Goal: Task Accomplishment & Management: Complete application form

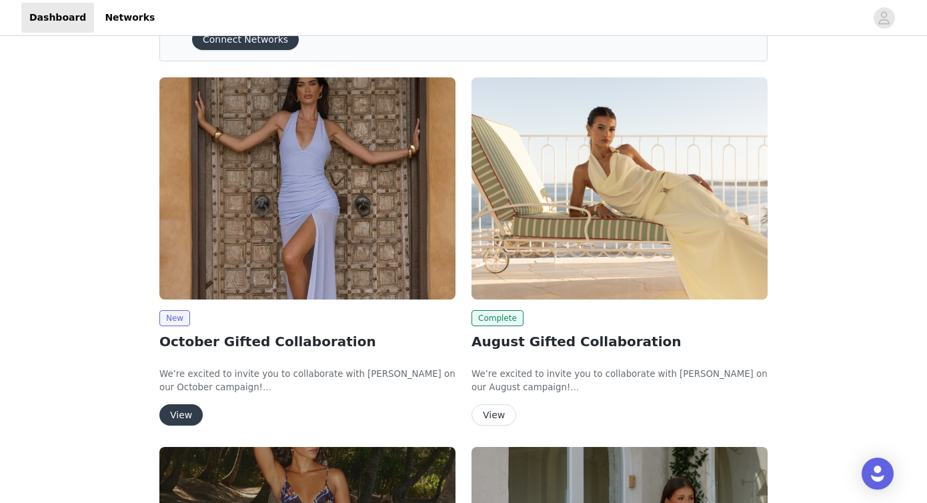
scroll to position [75, 0]
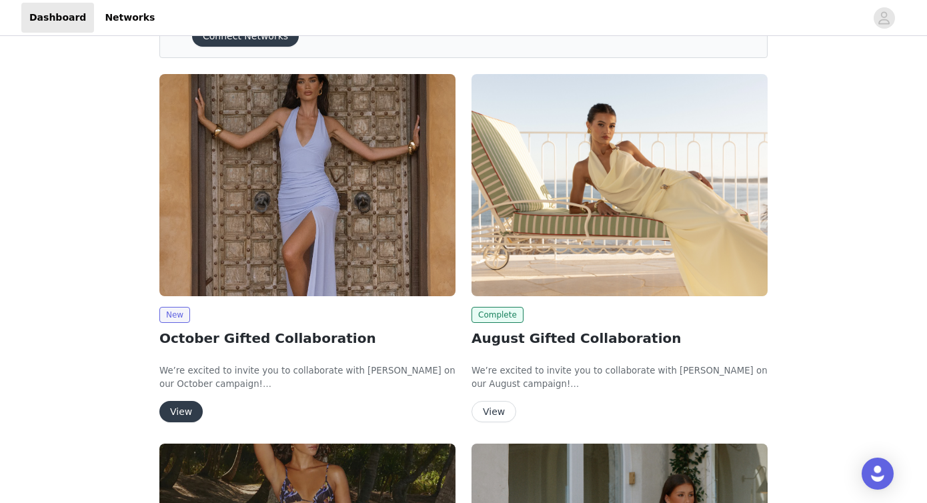
click at [257, 241] on img at bounding box center [307, 185] width 296 height 222
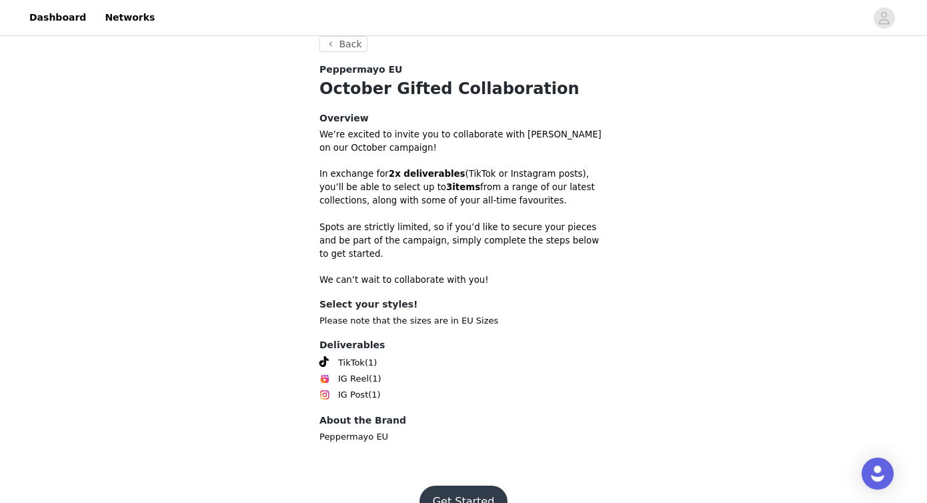
scroll to position [334, 0]
click at [484, 485] on button "Get Started" at bounding box center [464, 501] width 89 height 32
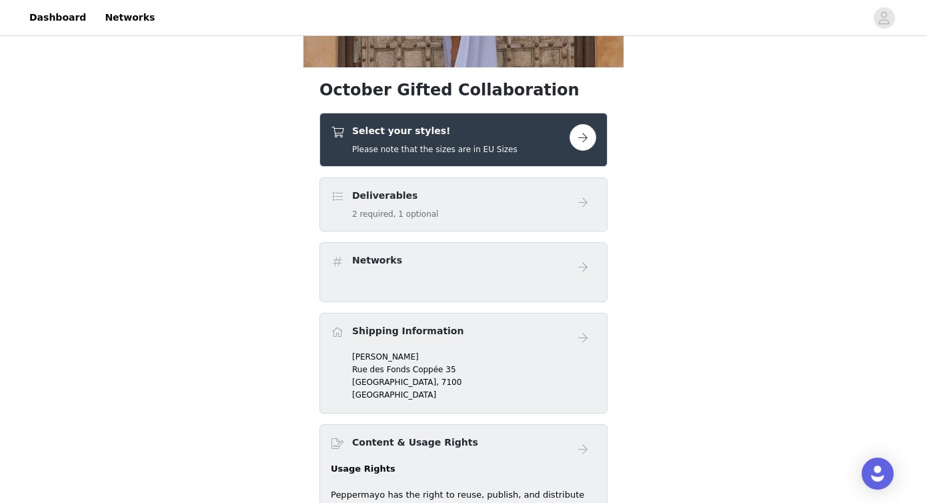
scroll to position [293, 0]
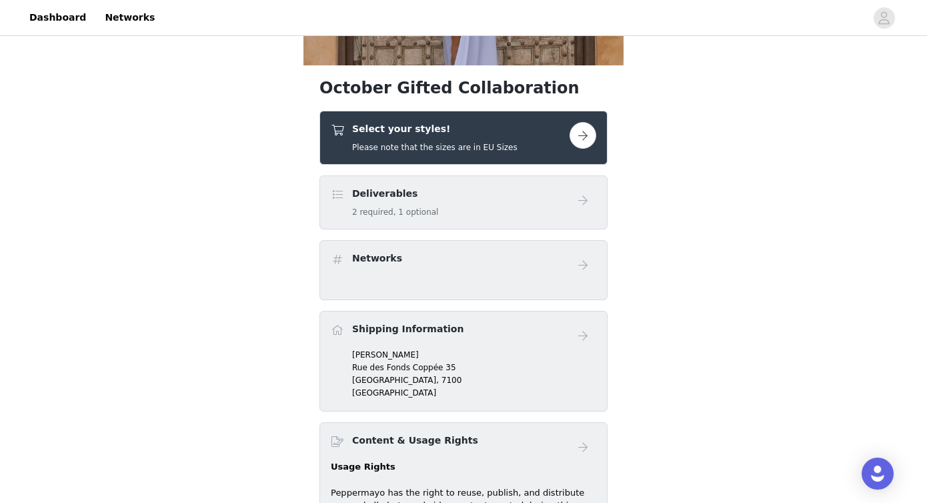
click at [579, 135] on button "button" at bounding box center [583, 135] width 27 height 27
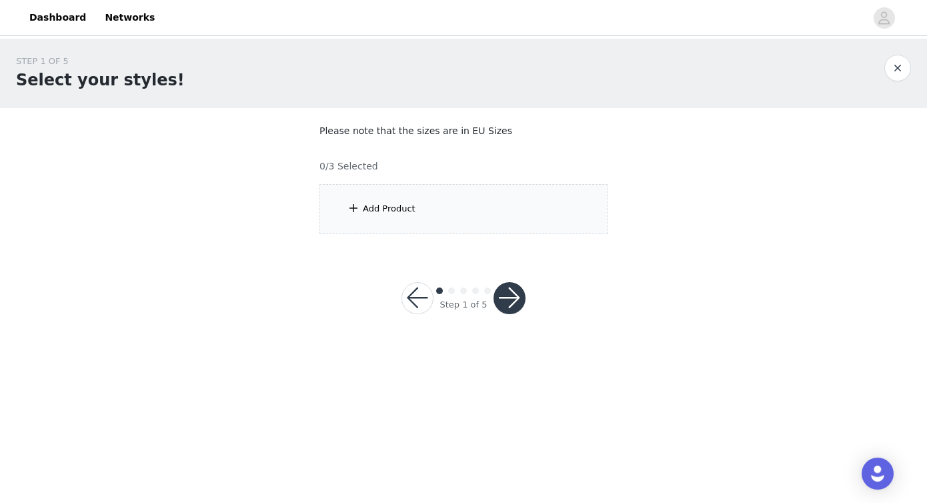
click at [404, 219] on div "Add Product" at bounding box center [464, 209] width 288 height 50
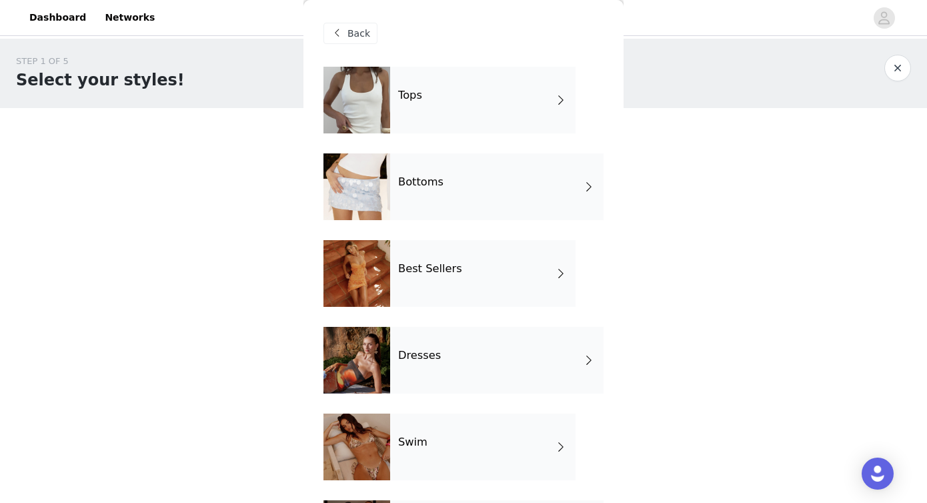
click at [494, 103] on div "Tops" at bounding box center [482, 100] width 185 height 67
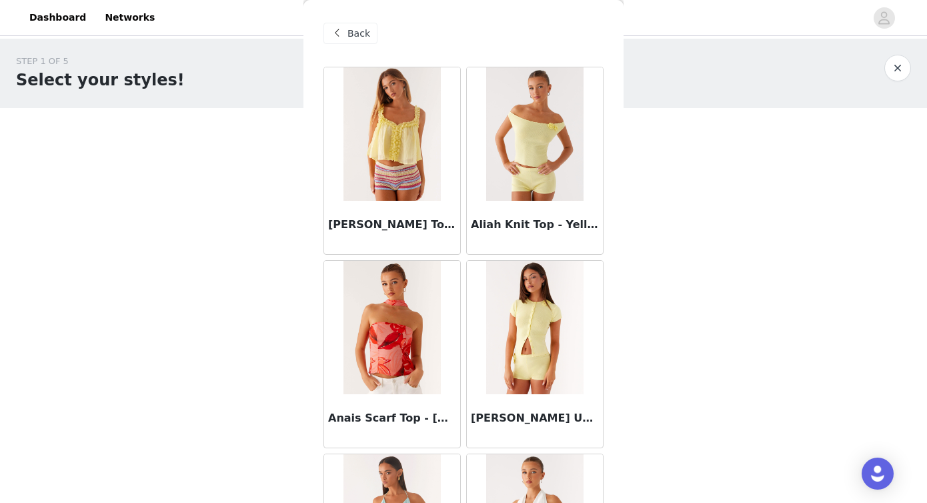
click at [360, 35] on span "Back" at bounding box center [359, 34] width 23 height 14
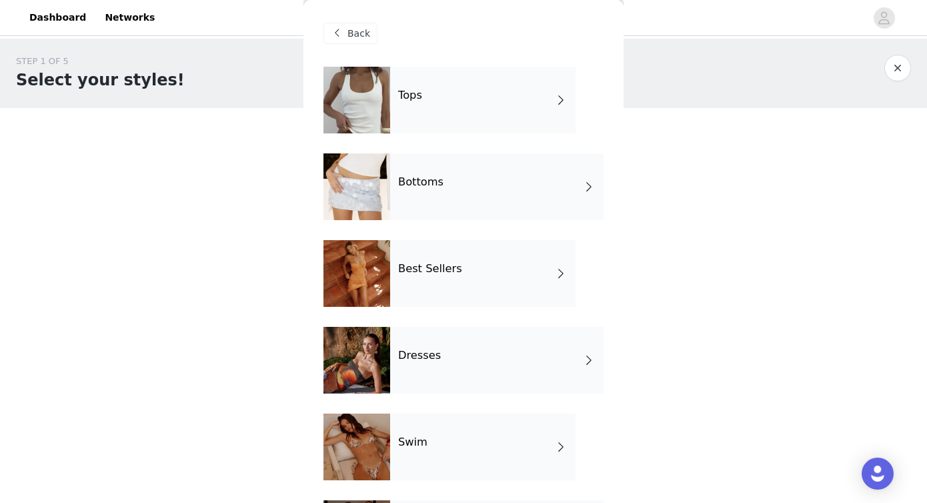
click at [426, 193] on div "Bottoms" at bounding box center [497, 186] width 214 height 67
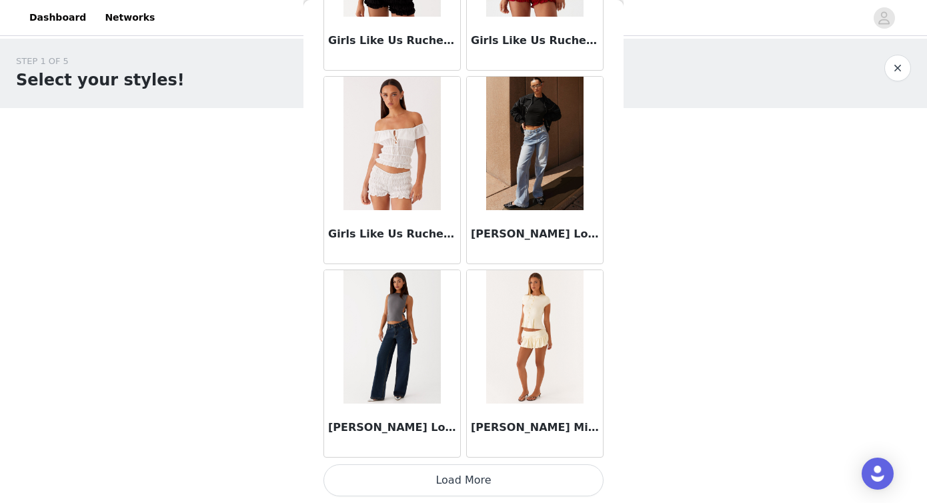
scroll to position [1539, 0]
click at [428, 479] on button "Load More" at bounding box center [464, 480] width 280 height 32
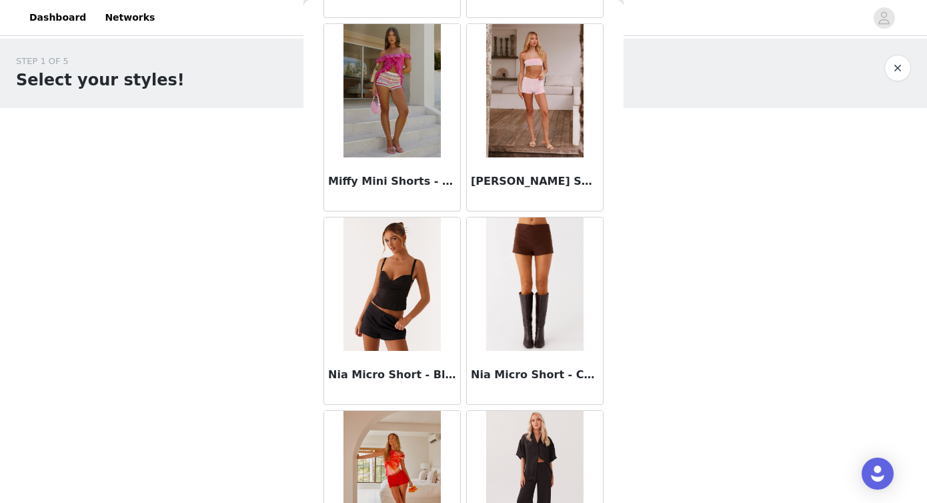
scroll to position [2774, 0]
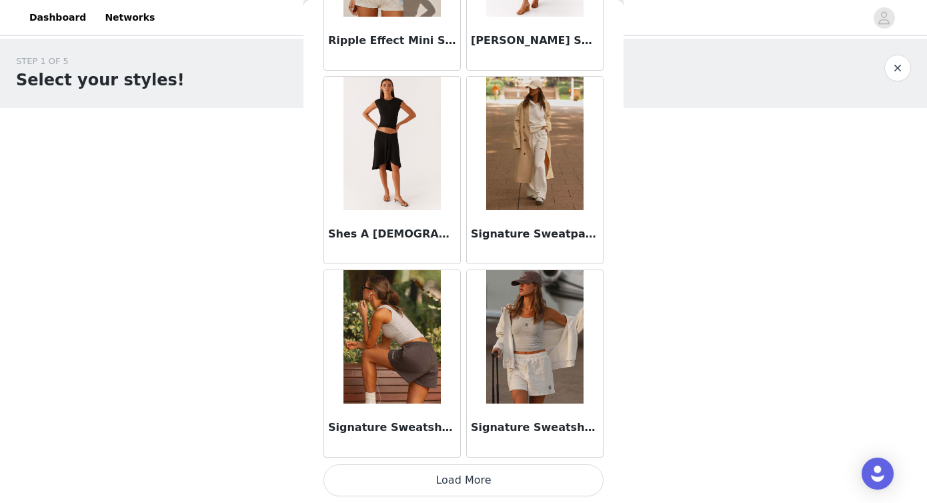
click at [400, 484] on button "Load More" at bounding box center [464, 480] width 280 height 32
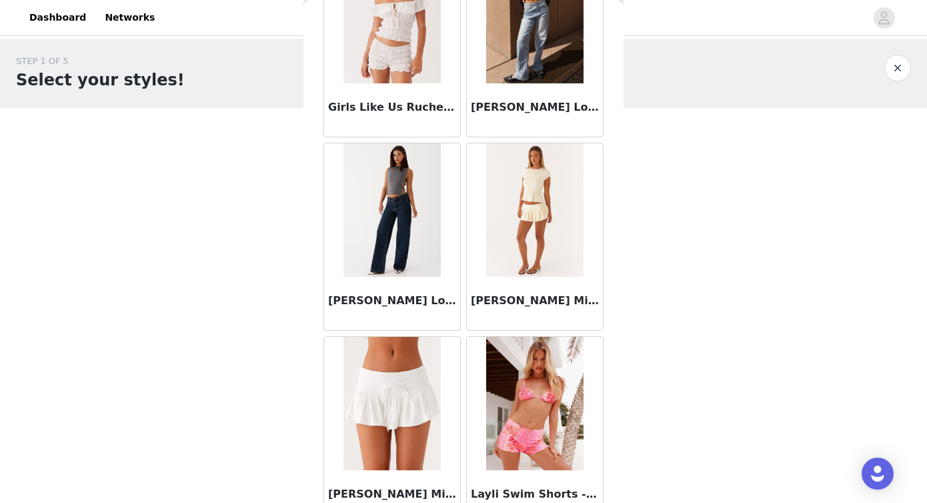
scroll to position [1629, 0]
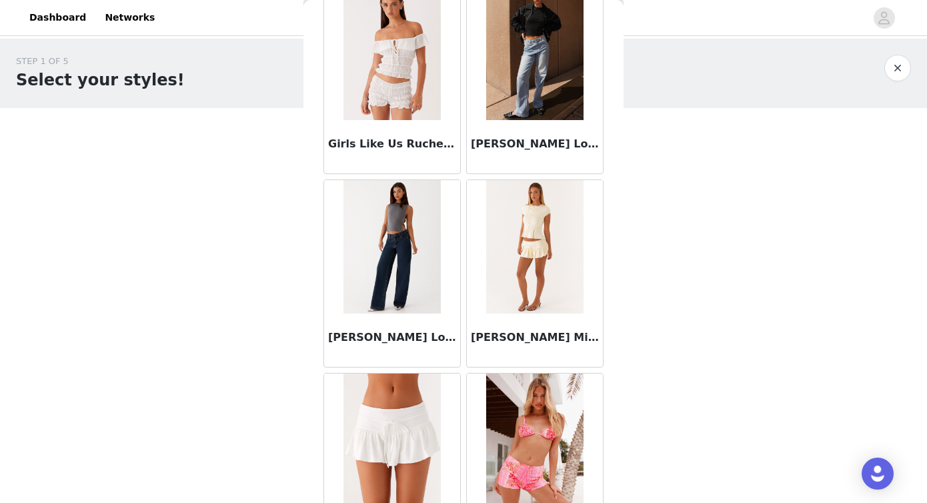
click at [398, 271] on img at bounding box center [392, 246] width 97 height 133
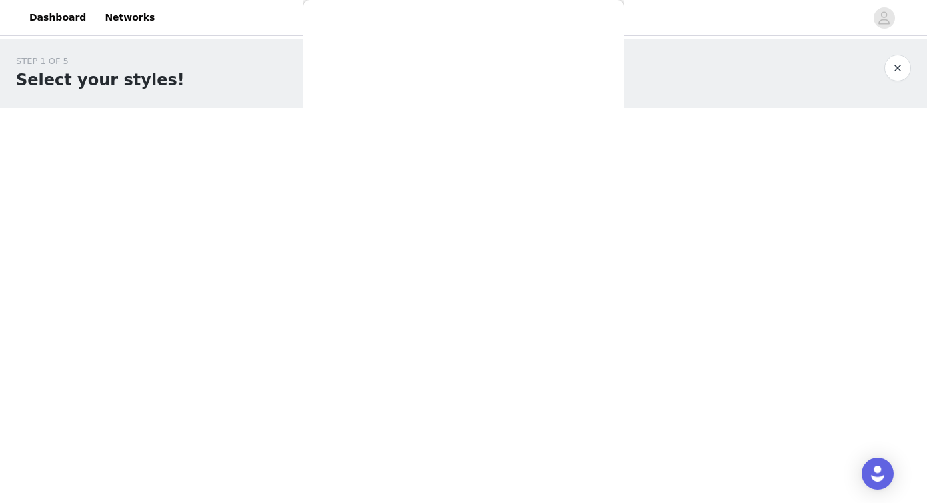
scroll to position [0, 0]
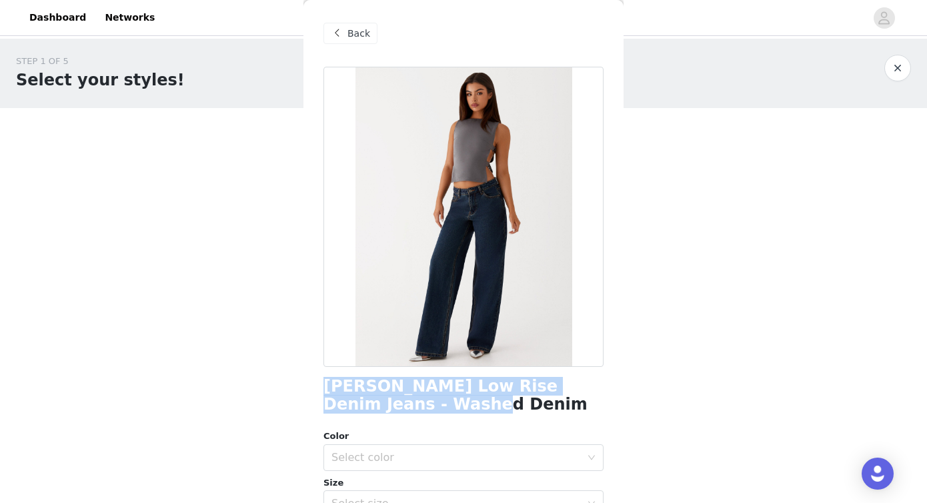
drag, startPoint x: 432, startPoint y: 408, endPoint x: 319, endPoint y: 381, distance: 115.9
click at [319, 381] on div "Back [PERSON_NAME] Low Rise Denim Jeans - Washed Denim Color Select color Size …" at bounding box center [464, 251] width 320 height 503
copy h1 "[PERSON_NAME] Low Rise Denim Jeans - Washed Denim"
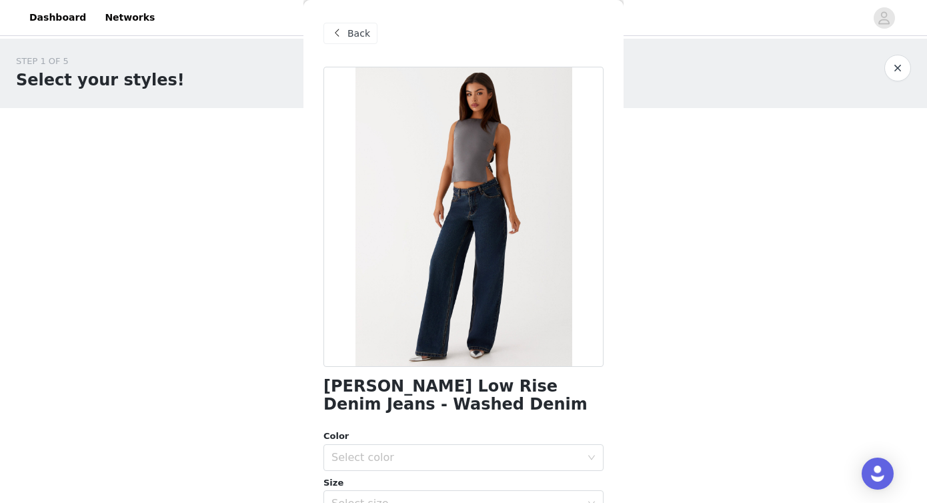
click at [332, 33] on span at bounding box center [337, 33] width 16 height 16
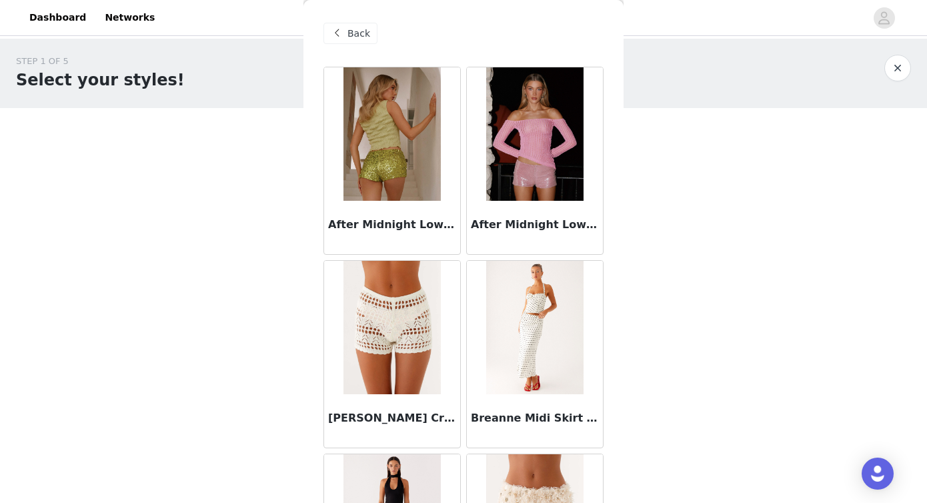
click at [356, 28] on span "Back" at bounding box center [359, 34] width 23 height 14
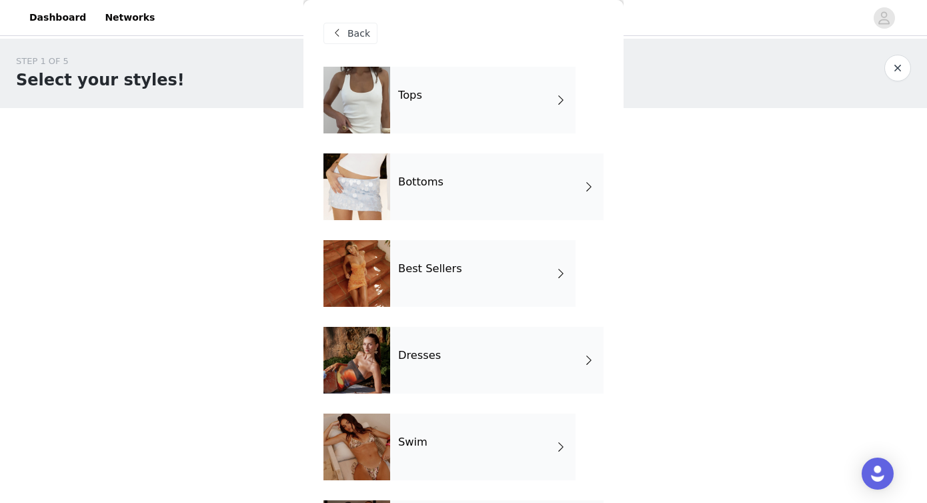
click at [427, 274] on h4 "Best Sellers" at bounding box center [430, 269] width 64 height 12
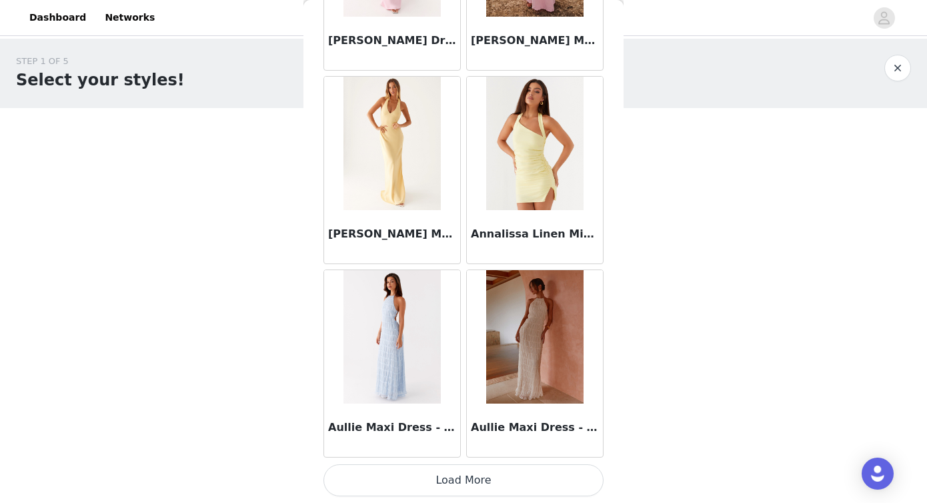
scroll to position [1539, 0]
click at [510, 479] on button "Load More" at bounding box center [464, 480] width 280 height 32
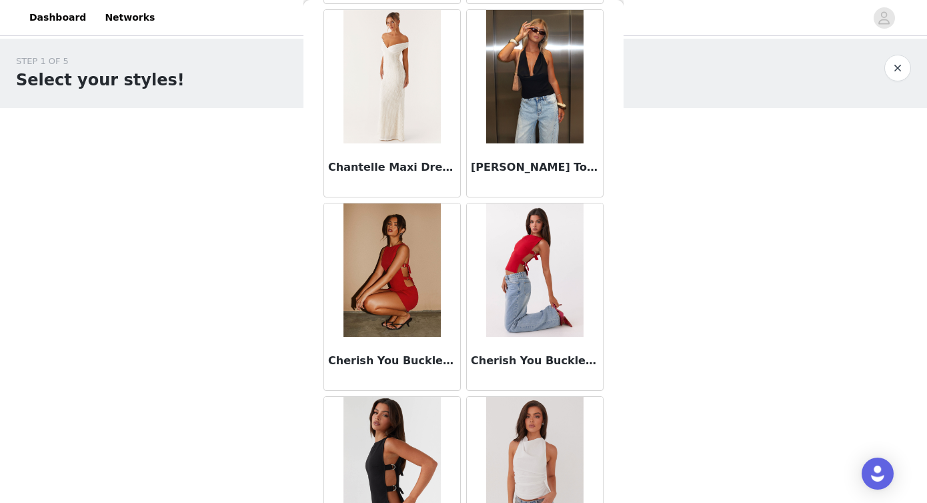
scroll to position [3345, 0]
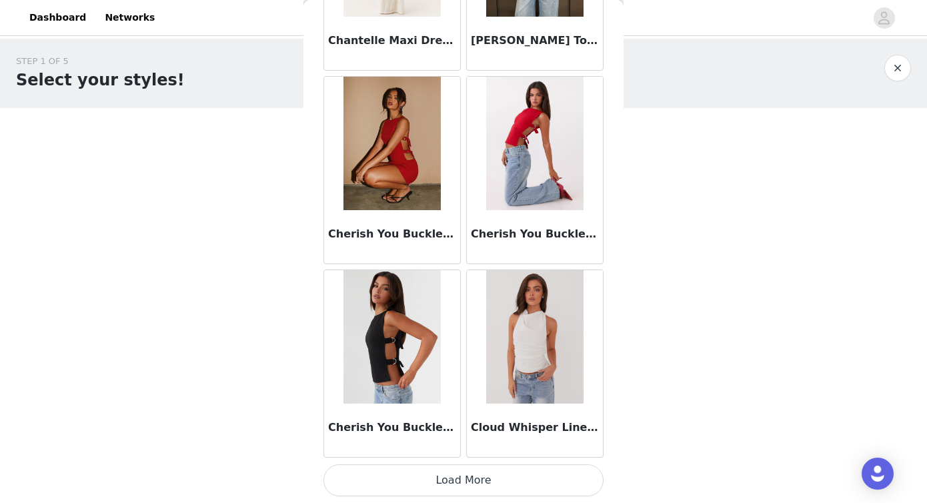
click at [455, 485] on button "Load More" at bounding box center [464, 480] width 280 height 32
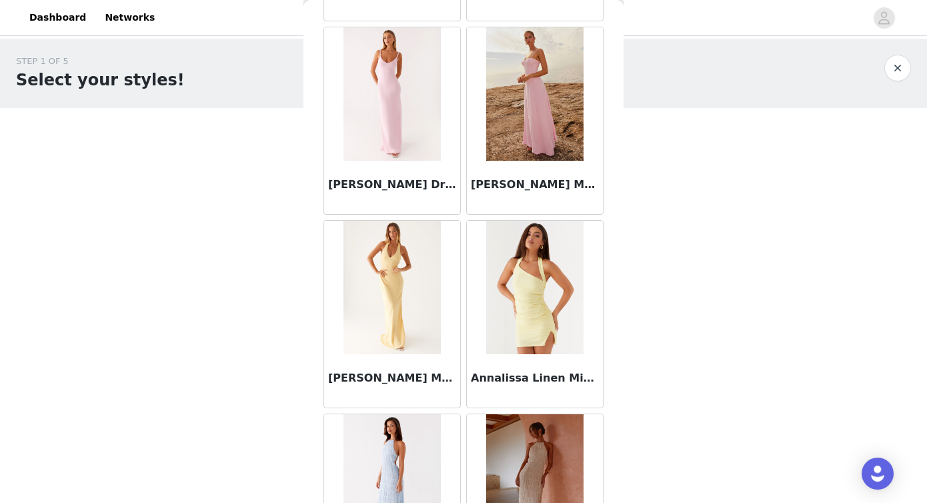
scroll to position [0, 0]
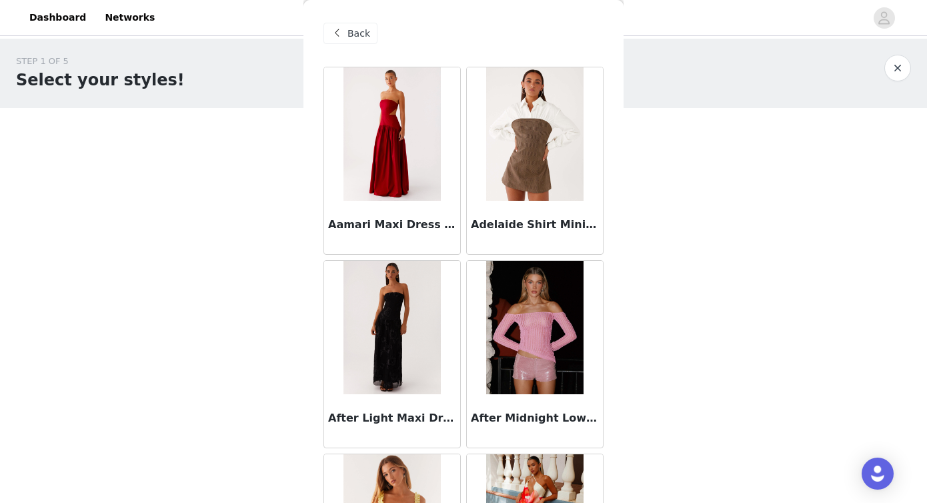
click at [350, 33] on span "Back" at bounding box center [359, 34] width 23 height 14
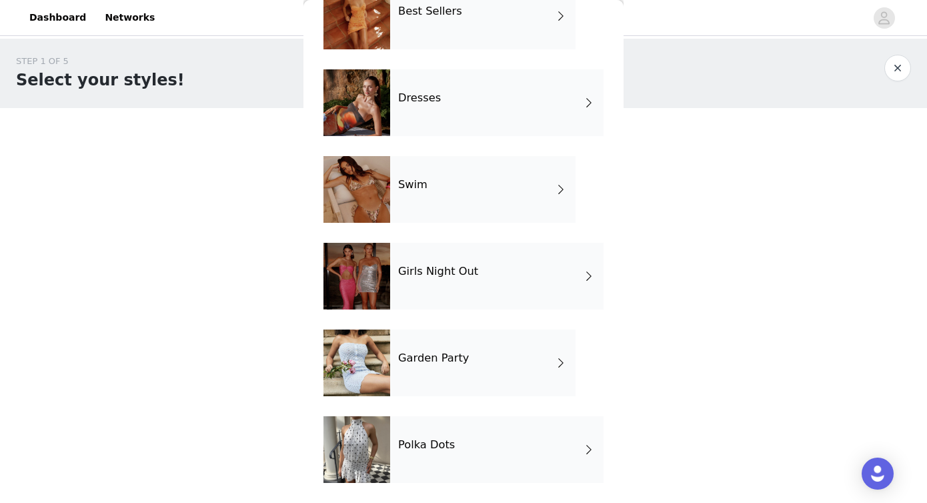
scroll to position [258, 0]
click at [473, 367] on div "Garden Party" at bounding box center [482, 363] width 185 height 67
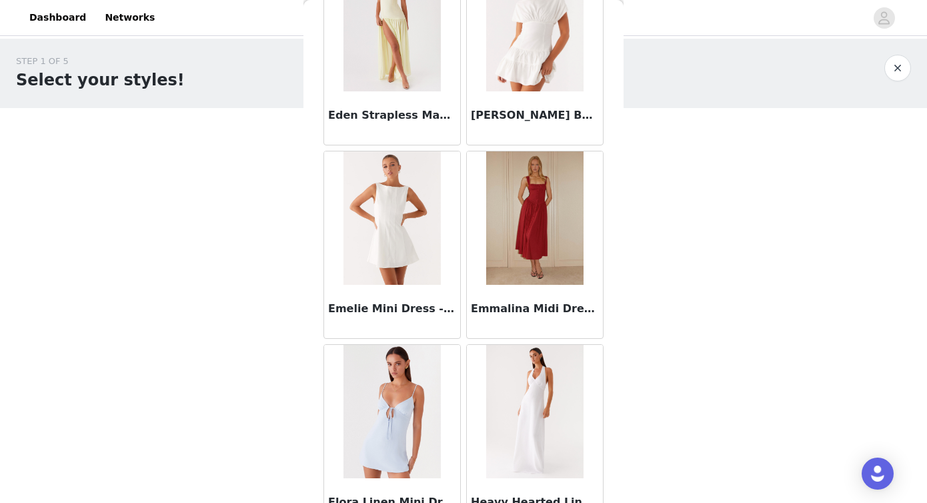
scroll to position [1475, 0]
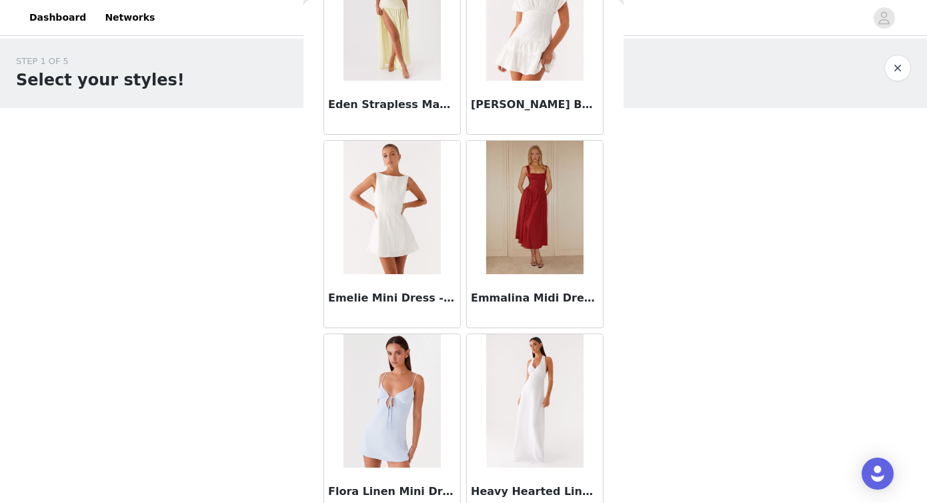
click at [520, 253] on img at bounding box center [534, 207] width 97 height 133
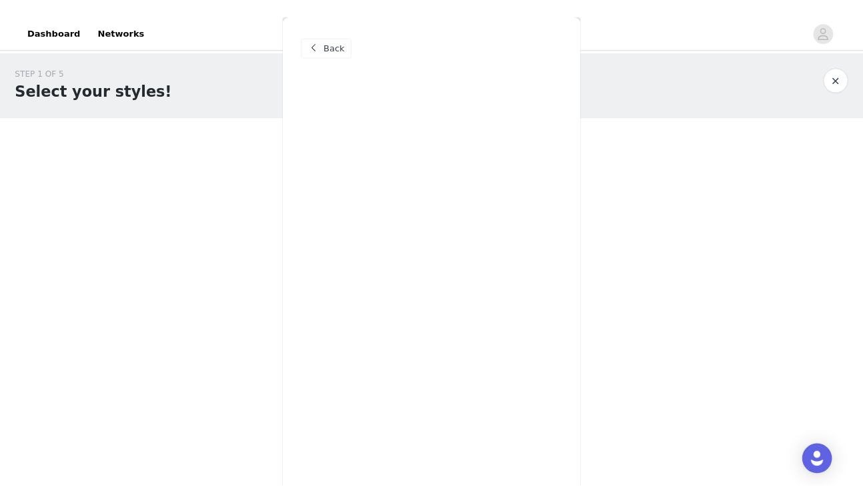
scroll to position [0, 0]
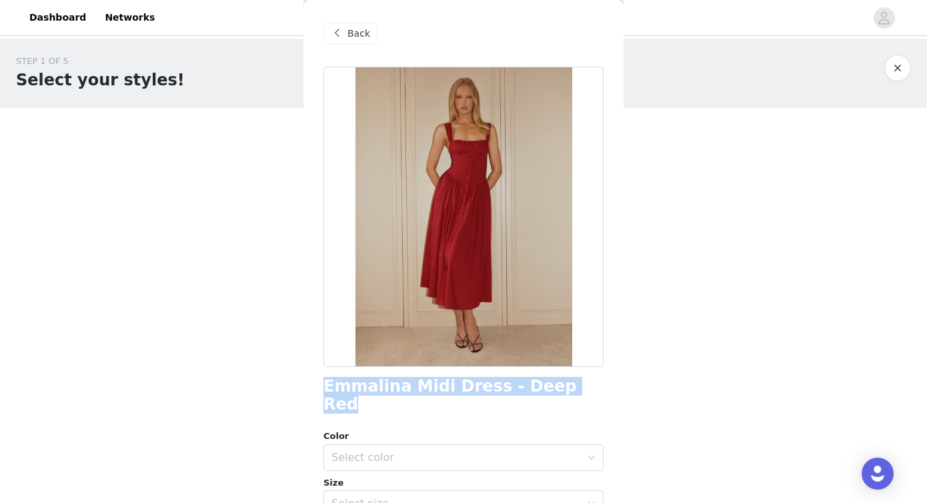
drag, startPoint x: 326, startPoint y: 386, endPoint x: 561, endPoint y: 394, distance: 235.6
click at [561, 394] on div "Emmalina Midi Dress - Deep Red" at bounding box center [464, 396] width 280 height 36
copy h1 "Emmalina Midi Dress - Deep Red"
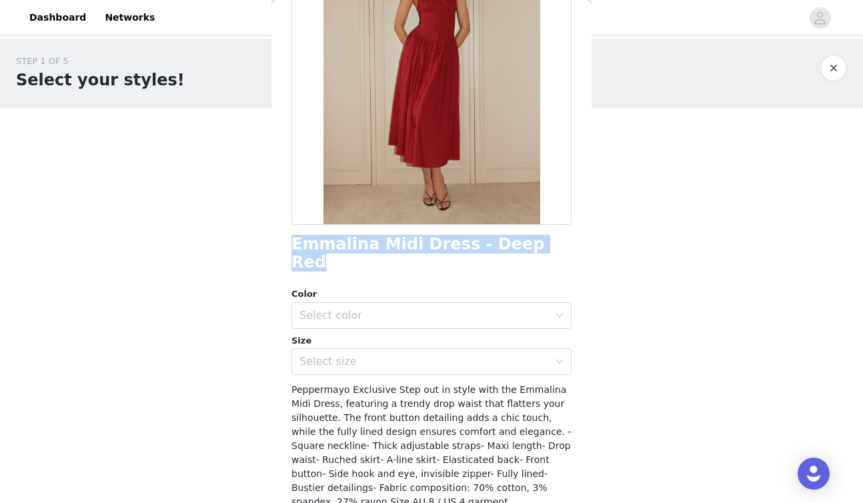
scroll to position [143, 0]
click at [428, 308] on div "Select color" at bounding box center [425, 314] width 250 height 13
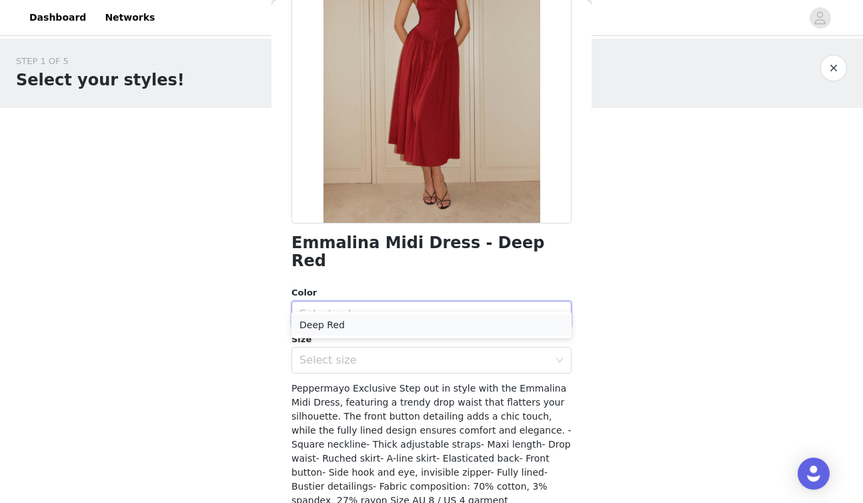
click at [396, 324] on li "Deep Red" at bounding box center [432, 324] width 280 height 21
click at [384, 354] on div "Select size" at bounding box center [425, 360] width 250 height 13
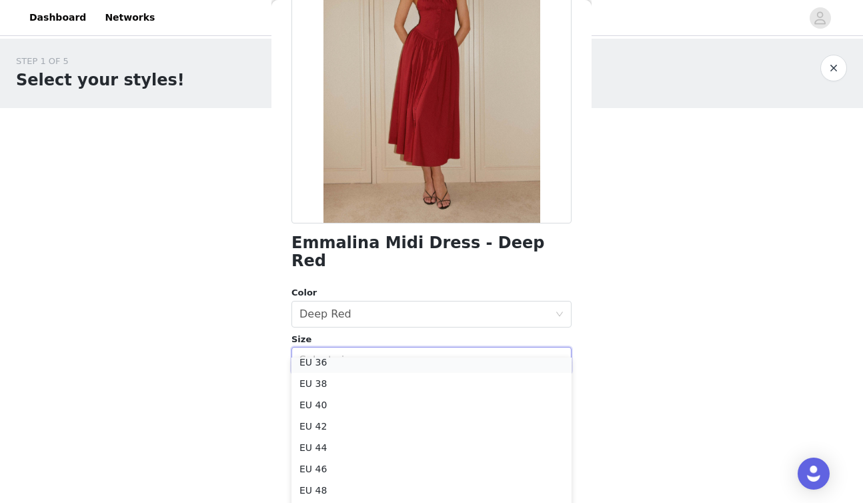
scroll to position [45, 0]
click at [348, 389] on li "EU 38" at bounding box center [432, 389] width 280 height 21
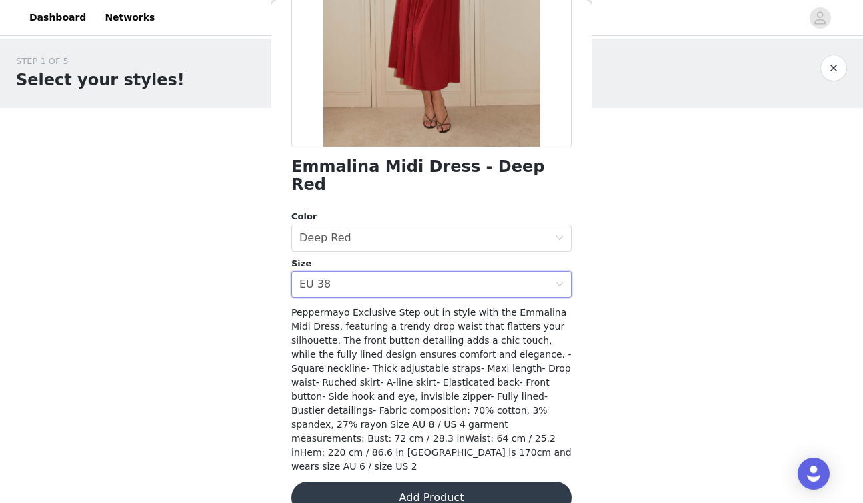
scroll to position [214, 0]
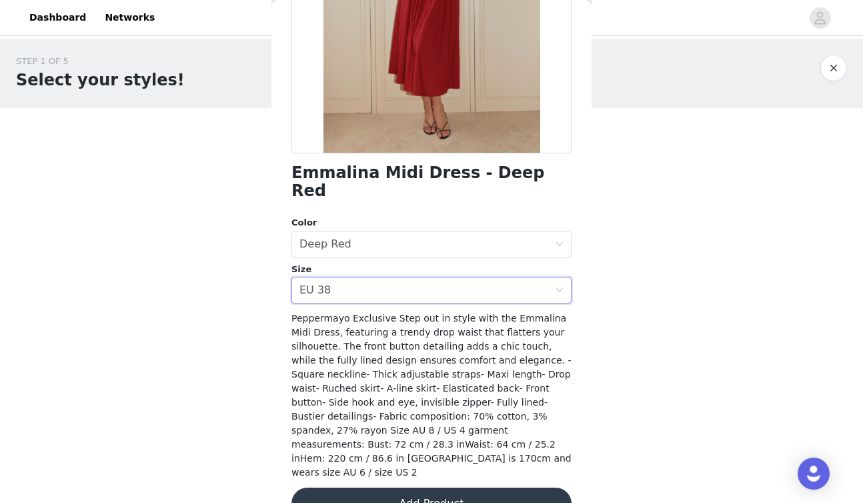
click at [450, 488] on button "Add Product" at bounding box center [432, 504] width 280 height 32
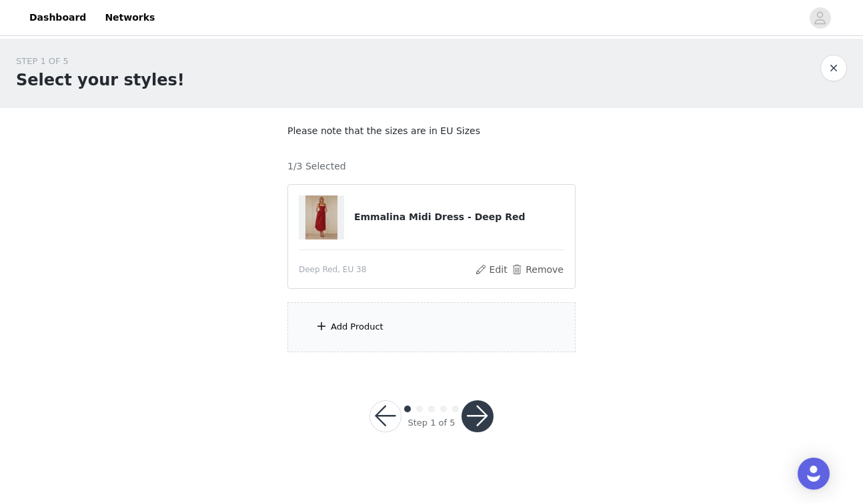
click at [421, 329] on div "Add Product" at bounding box center [432, 327] width 288 height 50
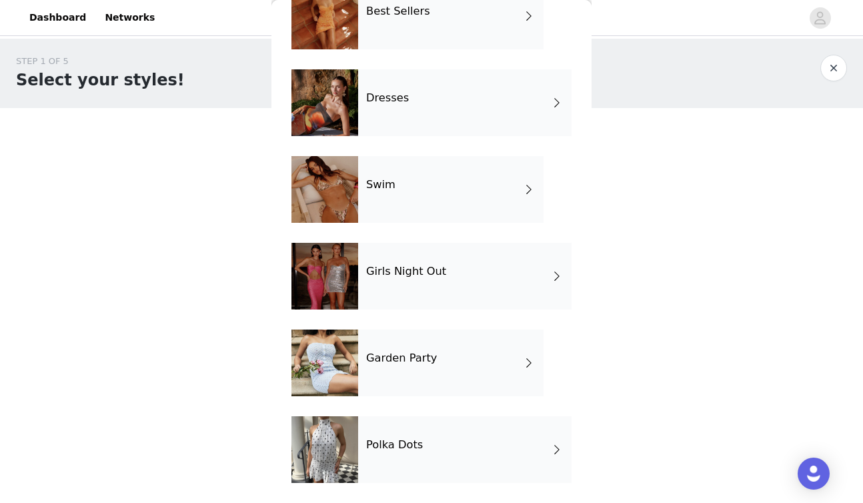
scroll to position [258, 0]
click at [412, 460] on div "Polka Dots" at bounding box center [465, 449] width 214 height 67
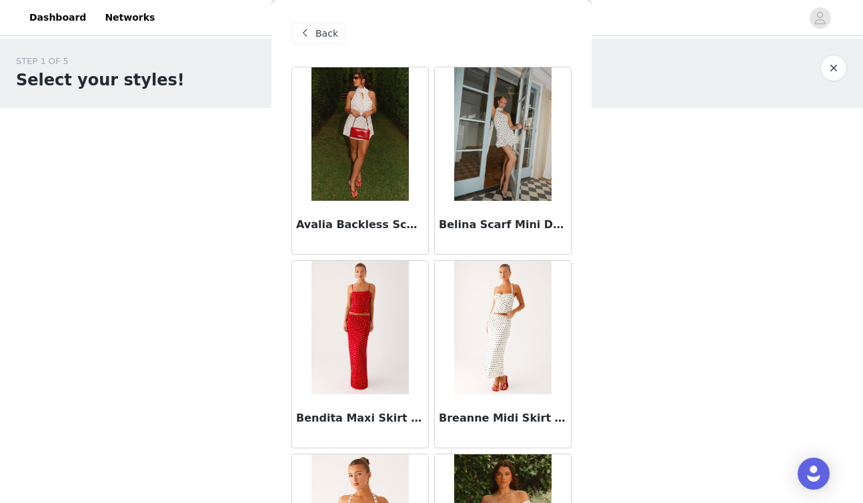
scroll to position [0, 0]
click at [329, 33] on span "Back" at bounding box center [327, 34] width 23 height 14
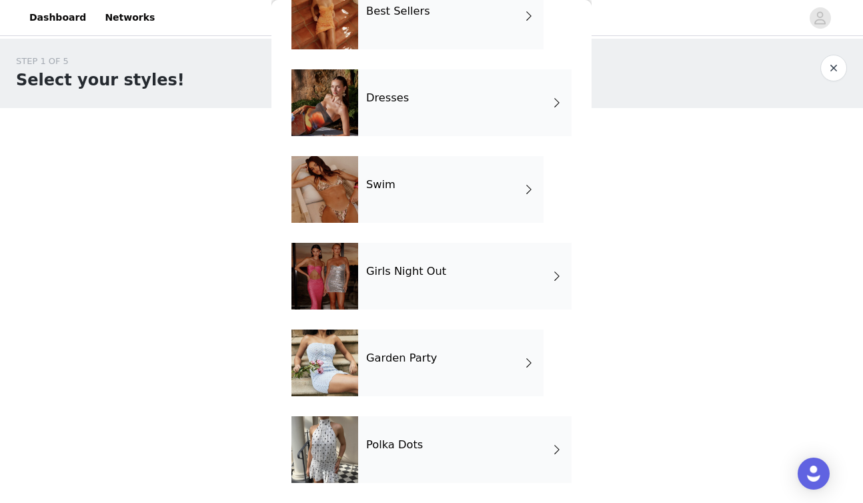
scroll to position [258, 0]
click at [402, 372] on div "Garden Party" at bounding box center [450, 363] width 185 height 67
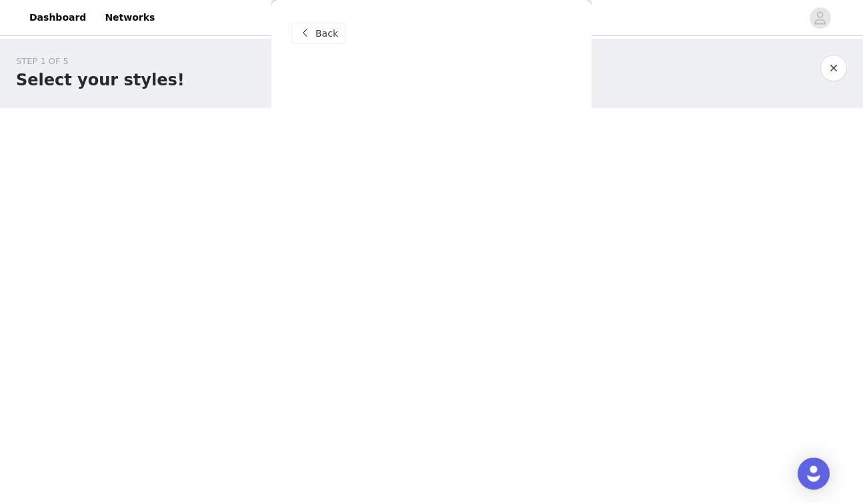
scroll to position [0, 0]
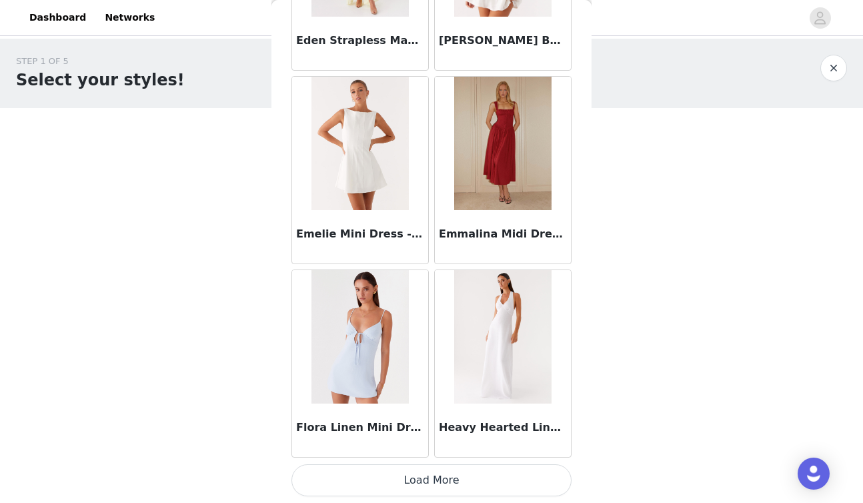
click at [409, 475] on button "Load More" at bounding box center [432, 480] width 280 height 32
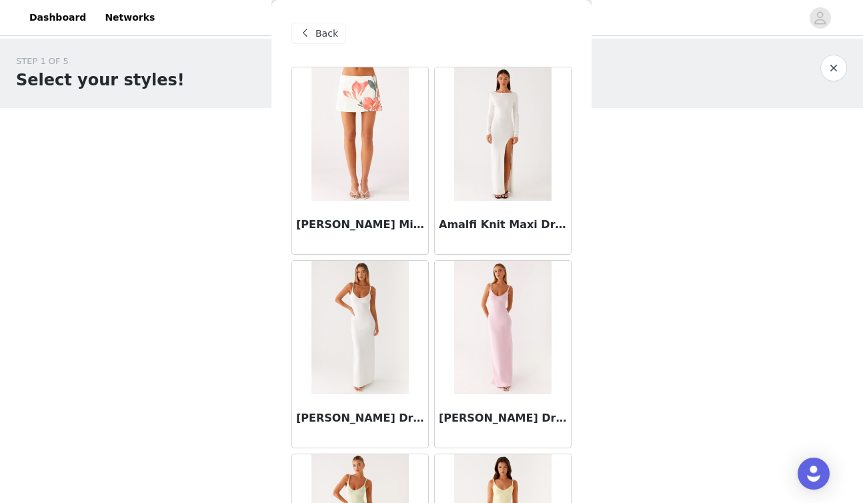
click at [324, 33] on span "Back" at bounding box center [327, 34] width 23 height 14
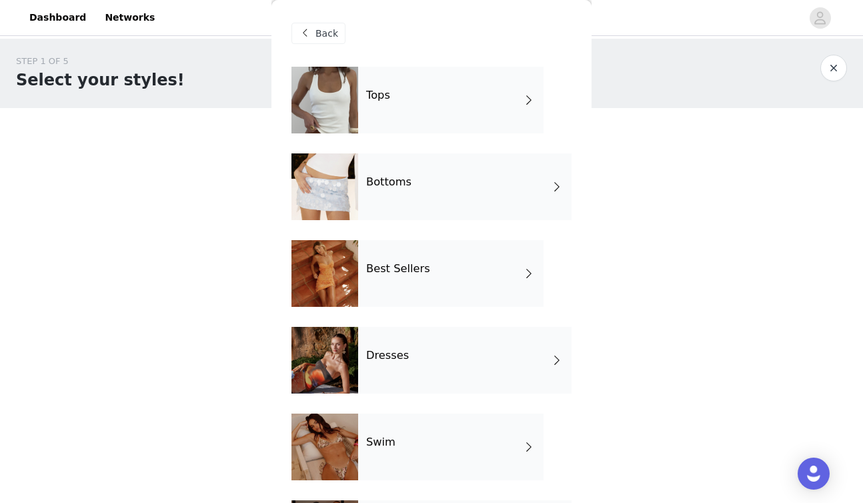
click at [456, 108] on div "Tops" at bounding box center [450, 100] width 185 height 67
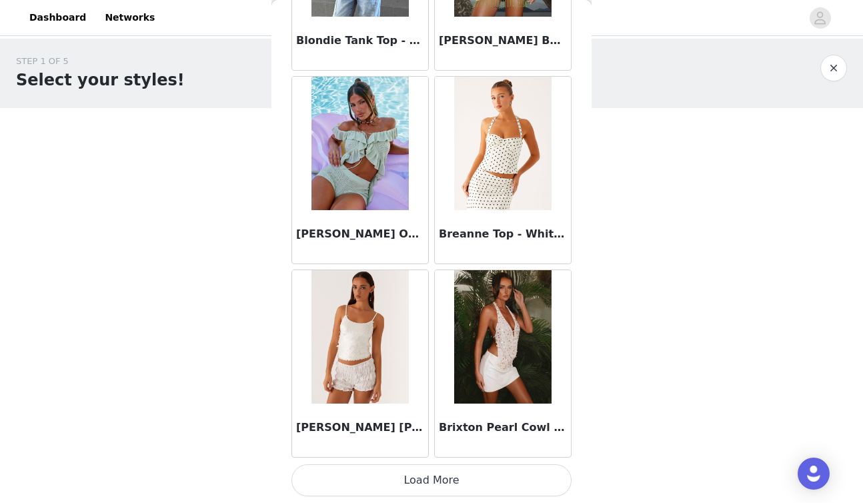
scroll to position [1539, 0]
click at [380, 474] on button "Load More" at bounding box center [432, 480] width 280 height 32
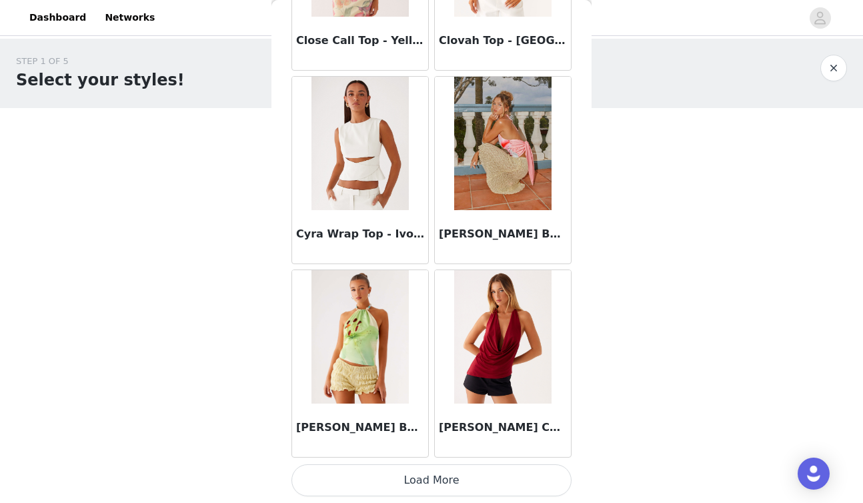
scroll to position [0, 0]
click at [440, 486] on button "Load More" at bounding box center [432, 480] width 280 height 32
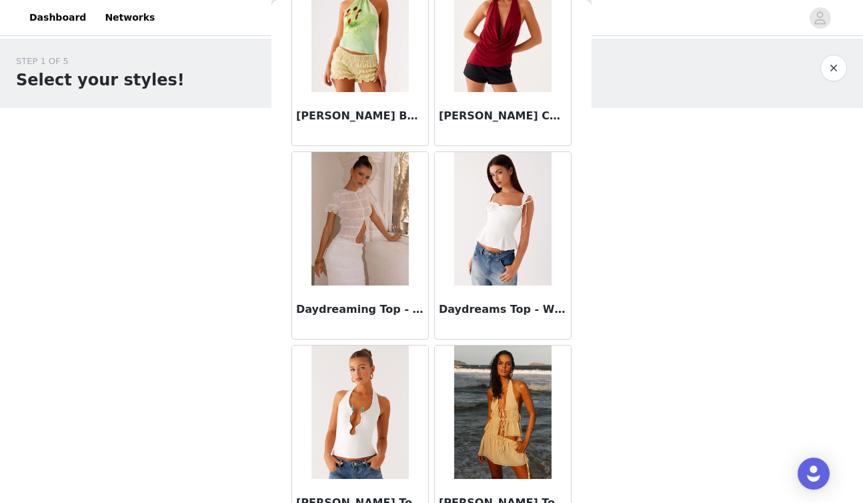
scroll to position [3867, 0]
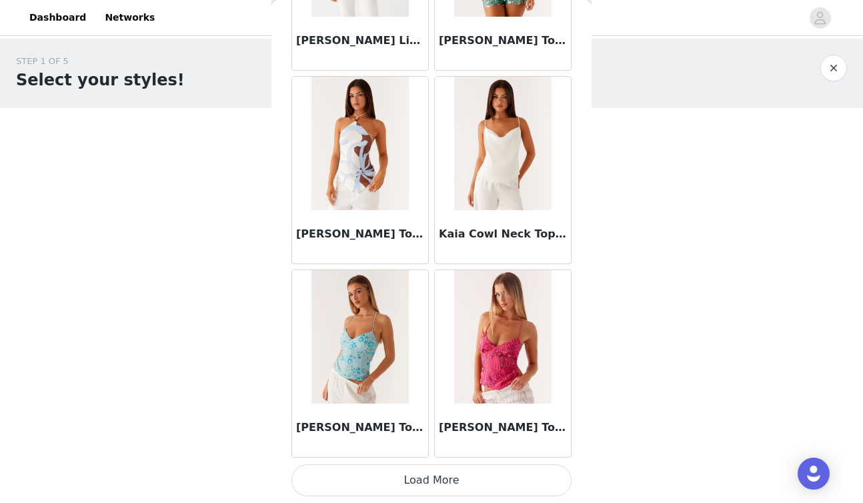
click at [422, 483] on button "Load More" at bounding box center [432, 480] width 280 height 32
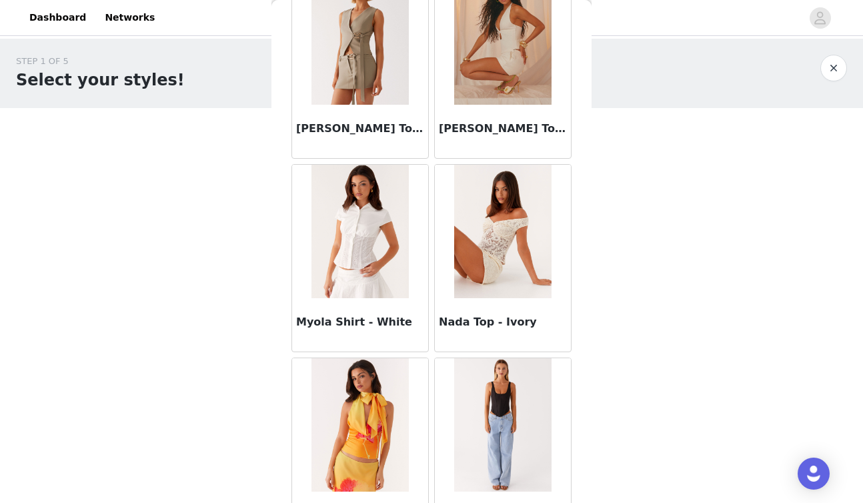
scroll to position [7265, 0]
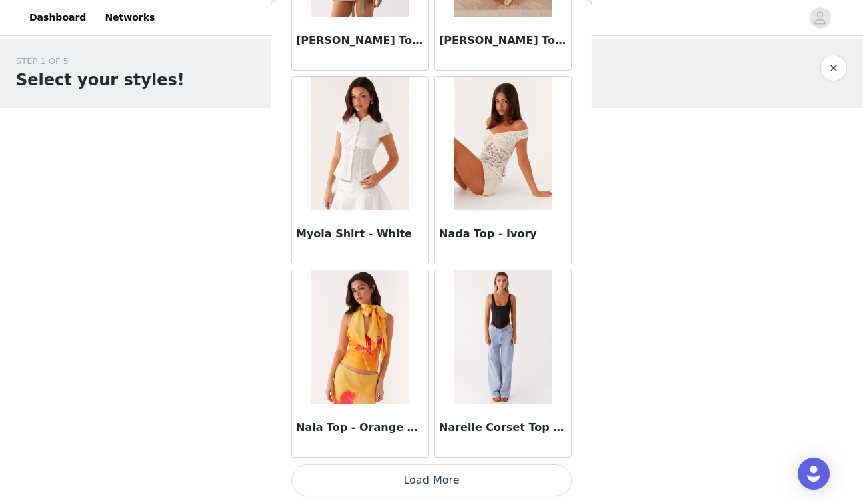
click at [407, 479] on button "Load More" at bounding box center [432, 480] width 280 height 32
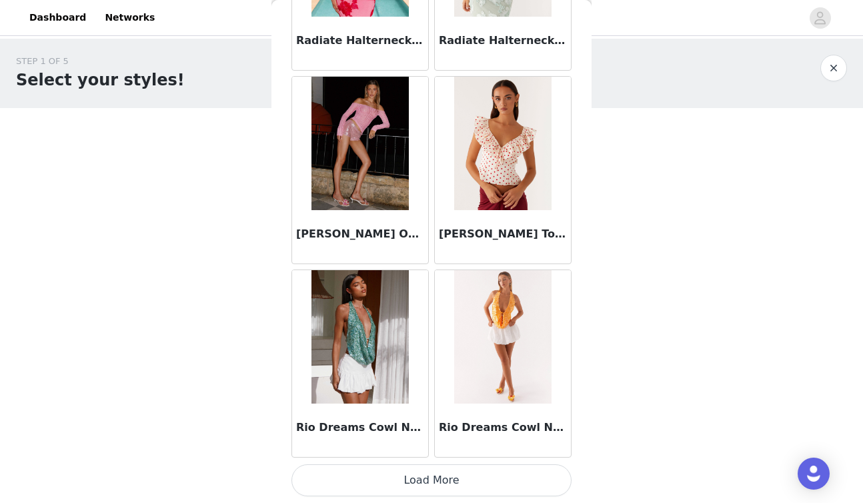
scroll to position [9278, 0]
click at [412, 474] on button "Load More" at bounding box center [432, 480] width 280 height 32
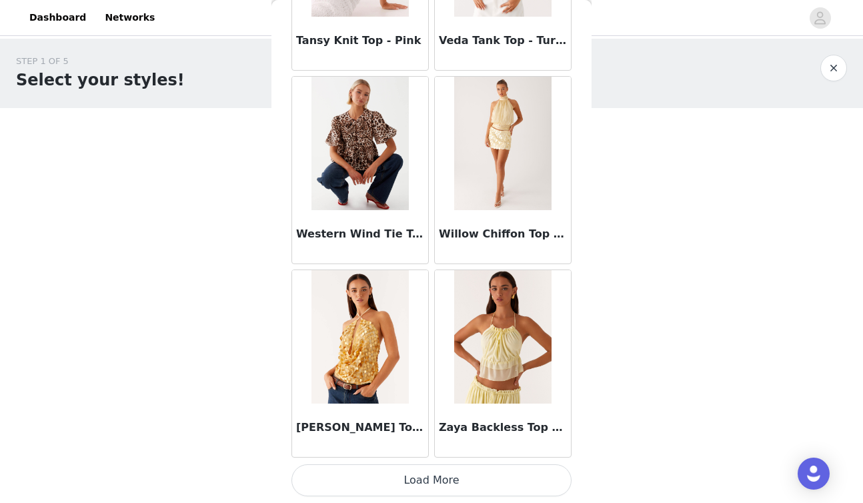
scroll to position [0, 0]
click at [406, 482] on button "Load More" at bounding box center [432, 480] width 280 height 32
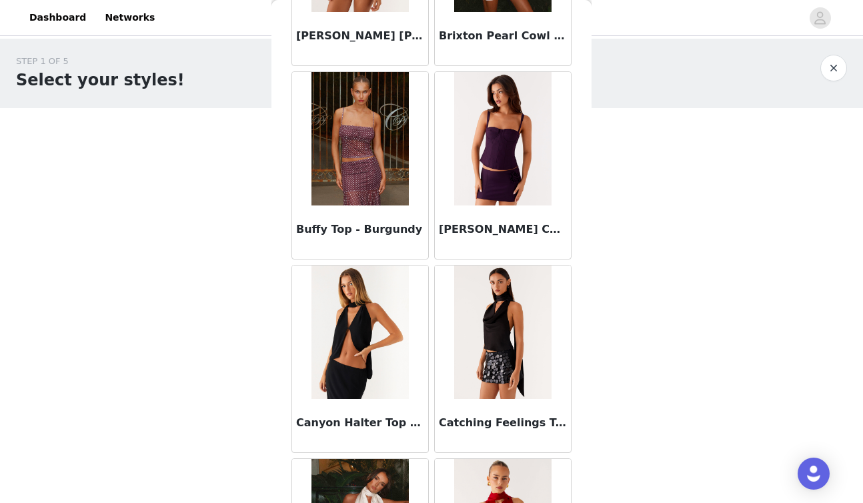
scroll to position [1924, 0]
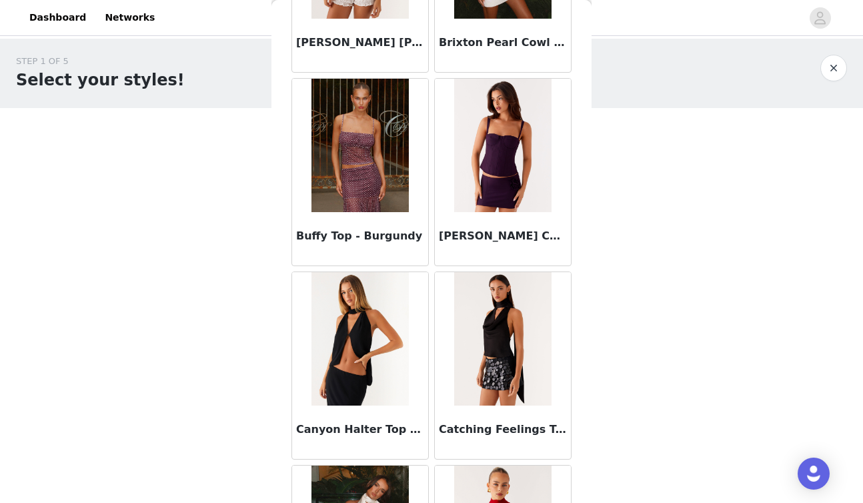
click at [510, 165] on img at bounding box center [502, 145] width 97 height 133
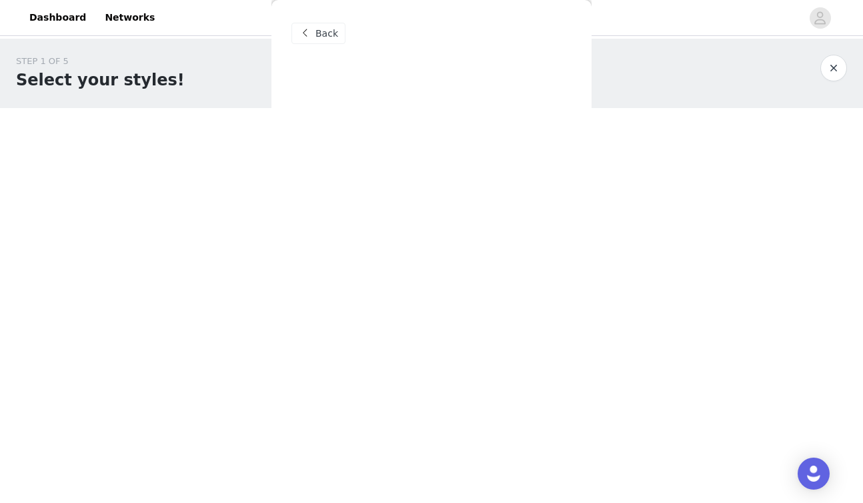
scroll to position [0, 0]
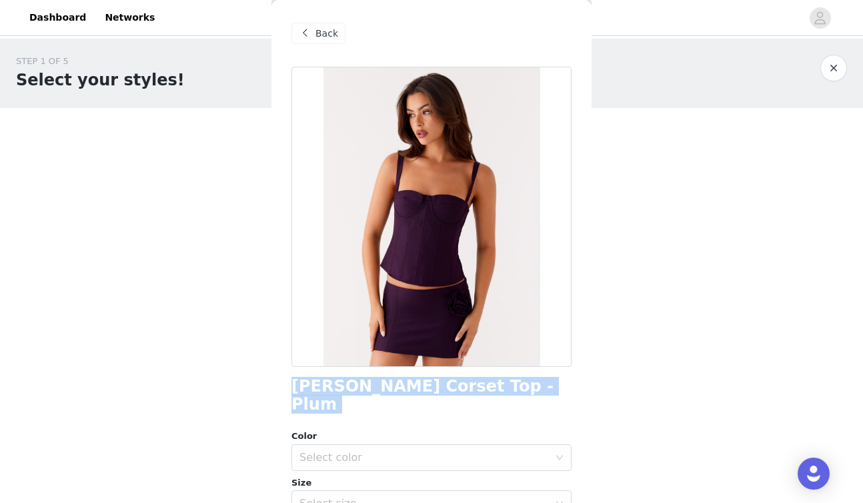
drag, startPoint x: 292, startPoint y: 390, endPoint x: 489, endPoint y: 396, distance: 196.9
click at [489, 396] on div "[PERSON_NAME] Corset Top - Plum Color Select color Size Select size Peppermayo …" at bounding box center [432, 394] width 280 height 655
copy div "[PERSON_NAME] Corset Top - Plum"
click at [317, 451] on div "Select color" at bounding box center [425, 457] width 250 height 13
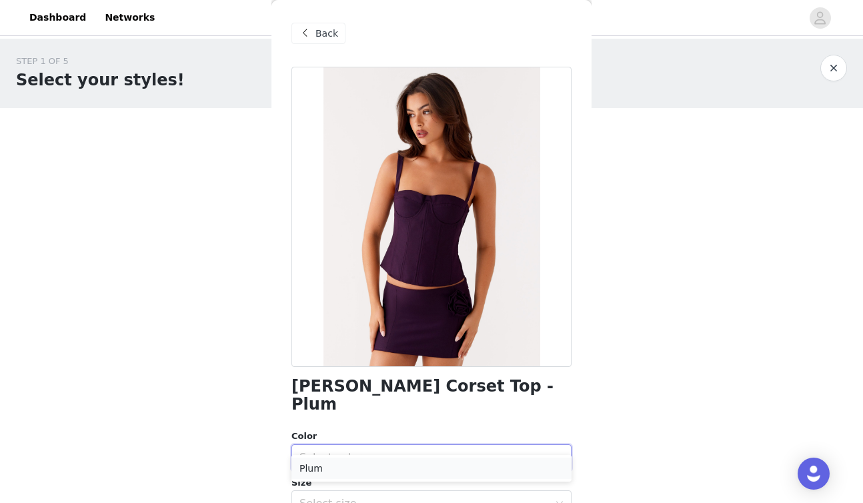
click at [320, 467] on li "Plum" at bounding box center [432, 468] width 280 height 21
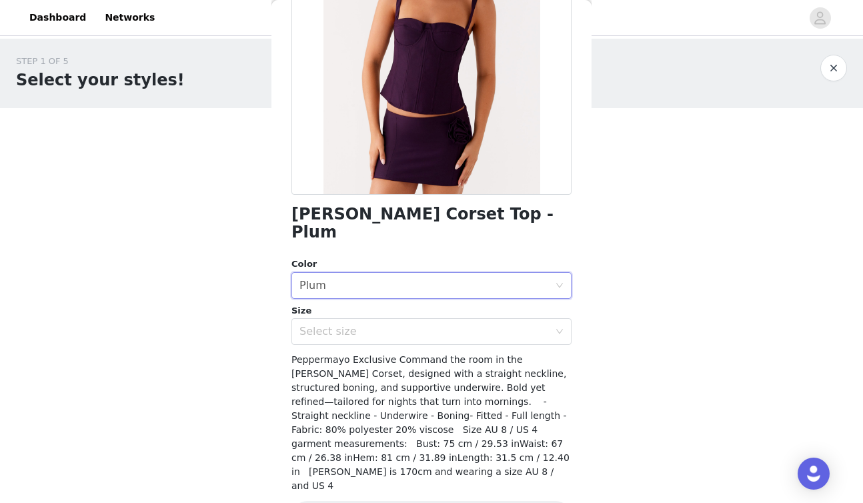
scroll to position [171, 0]
click at [412, 326] on div "Select size" at bounding box center [425, 332] width 250 height 13
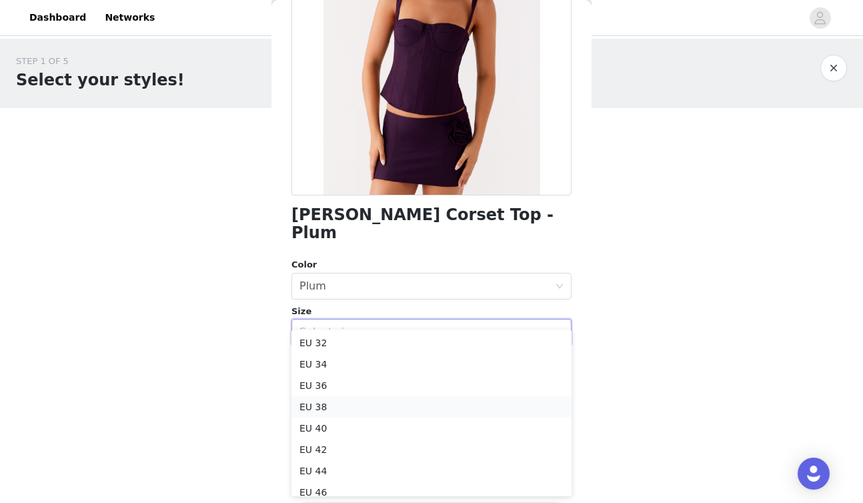
click at [334, 406] on li "EU 38" at bounding box center [432, 406] width 280 height 21
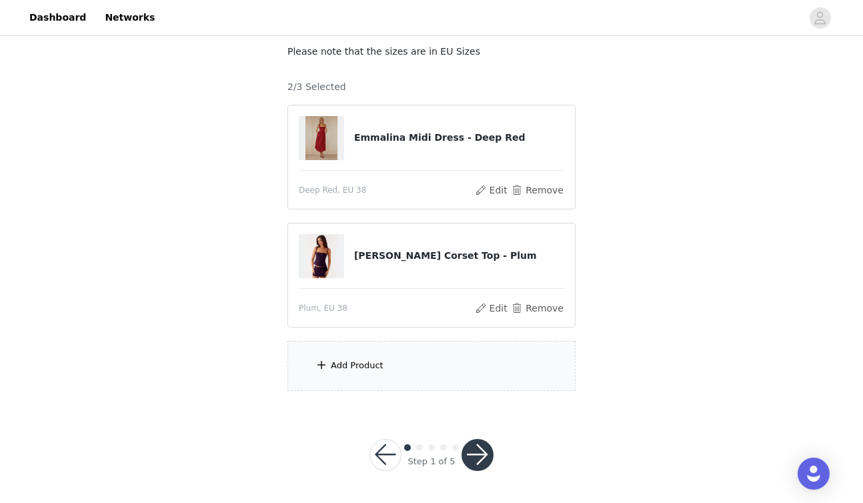
scroll to position [79, 0]
click at [406, 372] on div "Add Product" at bounding box center [432, 367] width 288 height 50
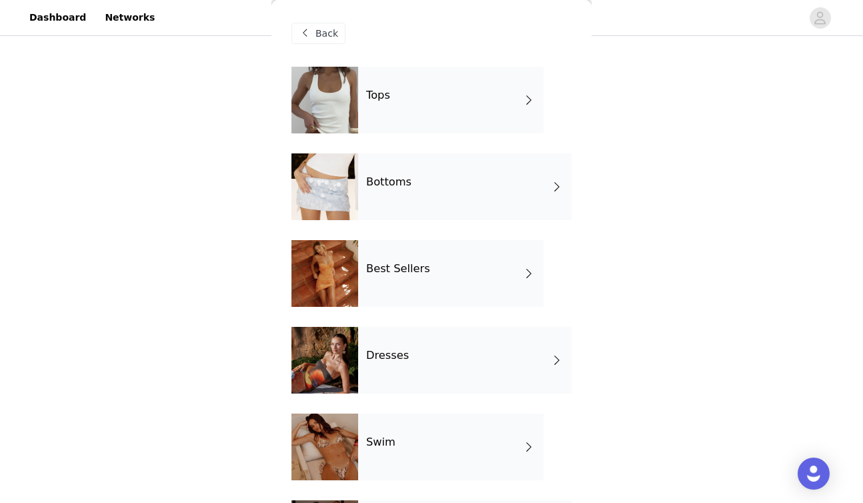
click at [409, 196] on div "Bottoms" at bounding box center [465, 186] width 214 height 67
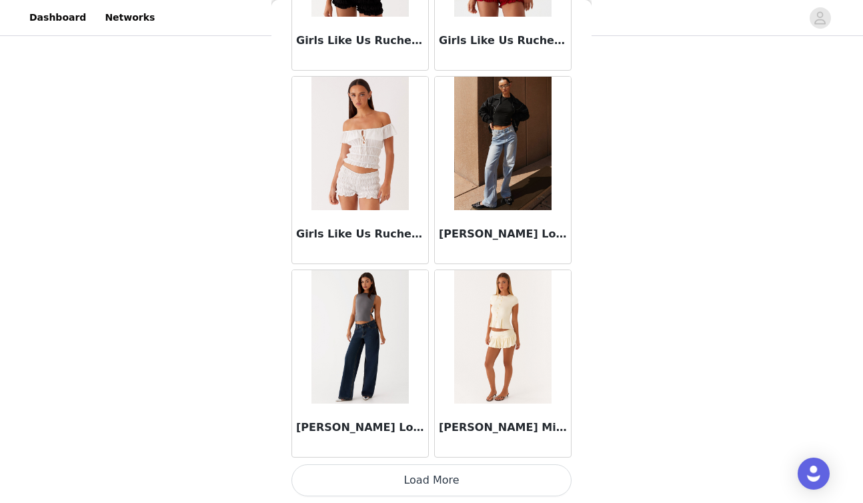
click at [429, 476] on button "Load More" at bounding box center [432, 480] width 280 height 32
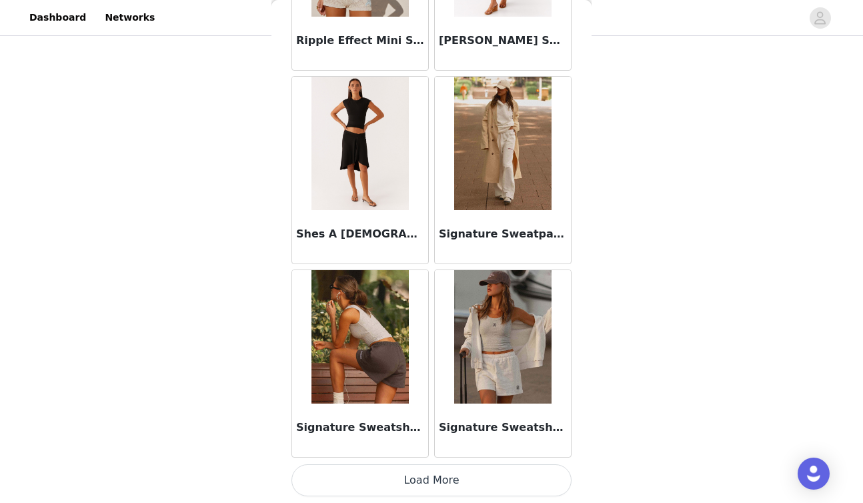
scroll to position [3473, 0]
click at [461, 478] on button "Load More" at bounding box center [432, 480] width 280 height 32
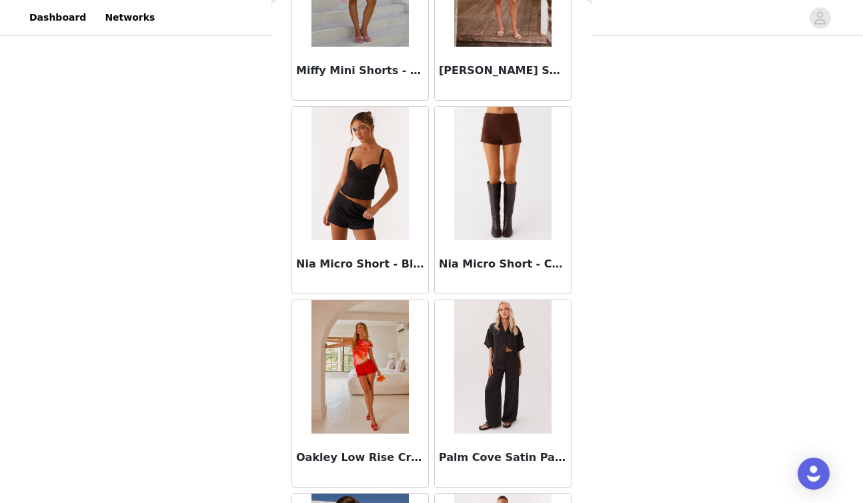
scroll to position [2860, 0]
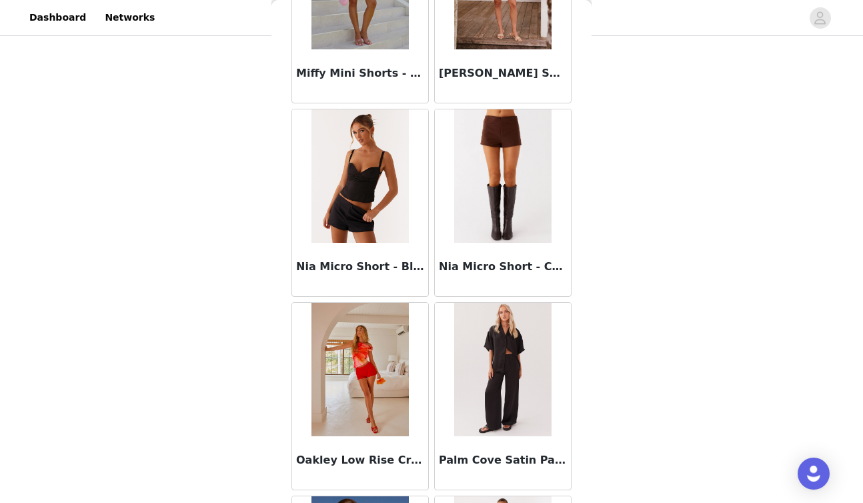
click at [517, 378] on img at bounding box center [502, 369] width 97 height 133
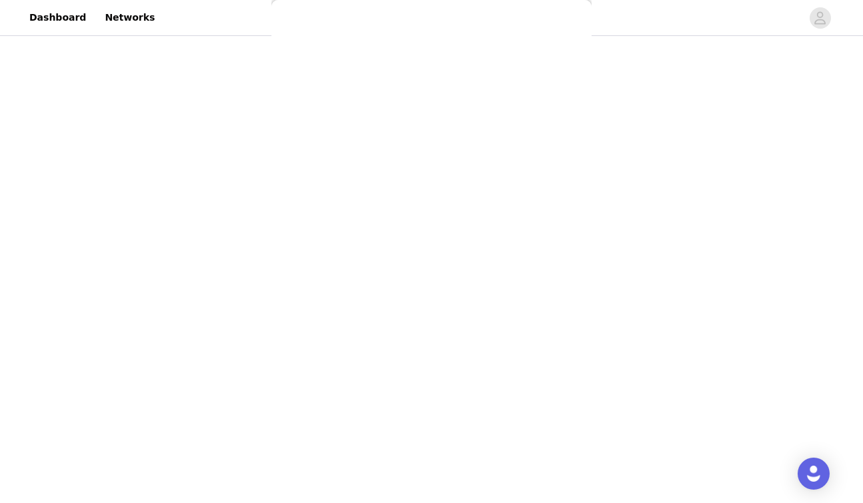
scroll to position [0, 0]
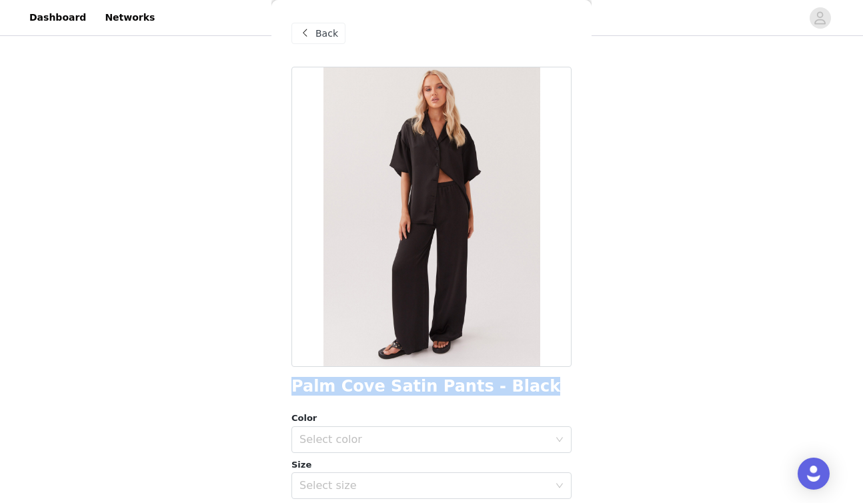
drag, startPoint x: 294, startPoint y: 388, endPoint x: 513, endPoint y: 392, distance: 219.5
click at [513, 392] on div "Palm Cove Satin Pants - Black" at bounding box center [432, 387] width 280 height 18
copy h1 "Palm Cove Satin Pants - Black"
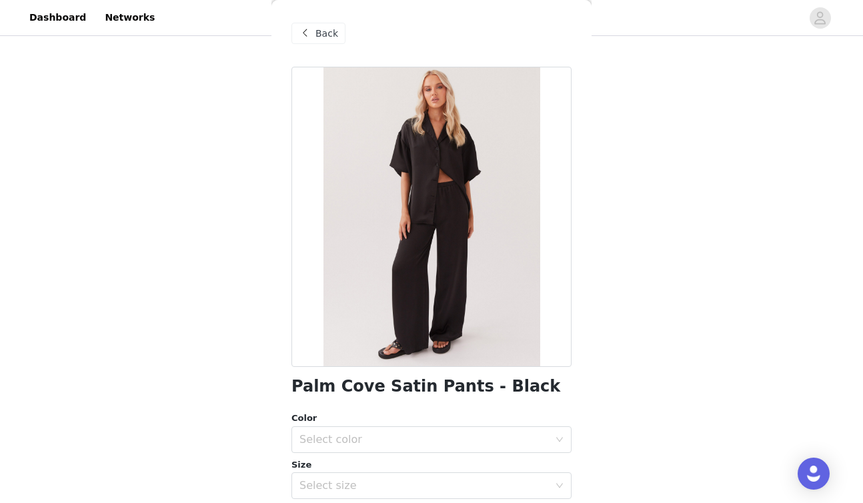
click at [321, 27] on span "Back" at bounding box center [327, 34] width 23 height 14
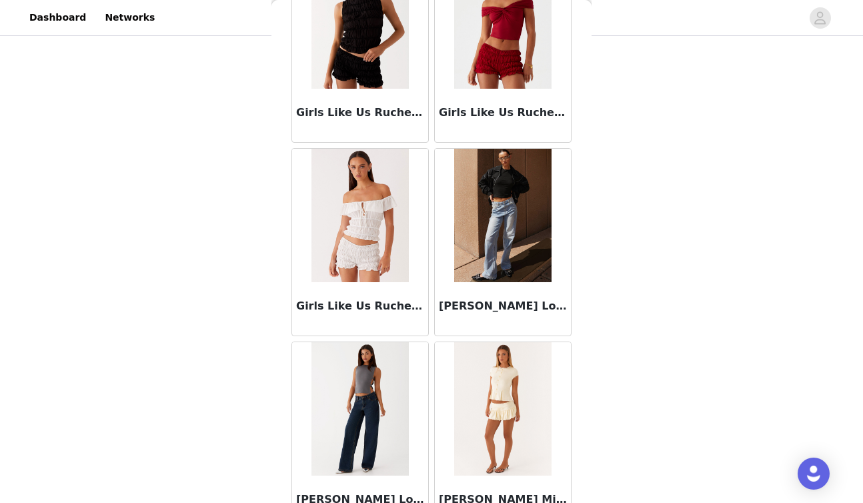
scroll to position [1474, 0]
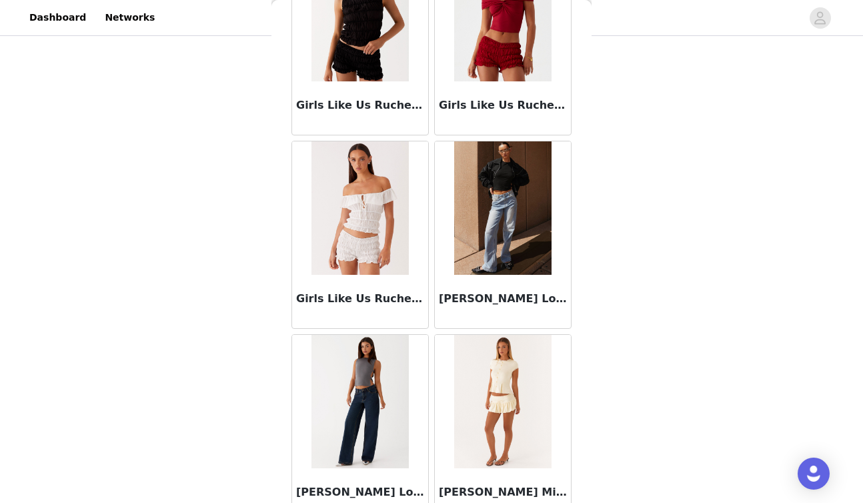
click at [518, 255] on img at bounding box center [502, 207] width 97 height 133
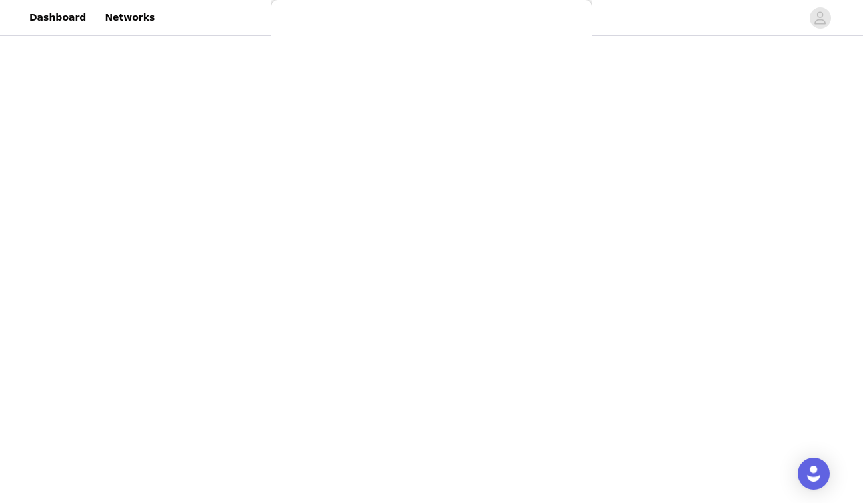
scroll to position [0, 0]
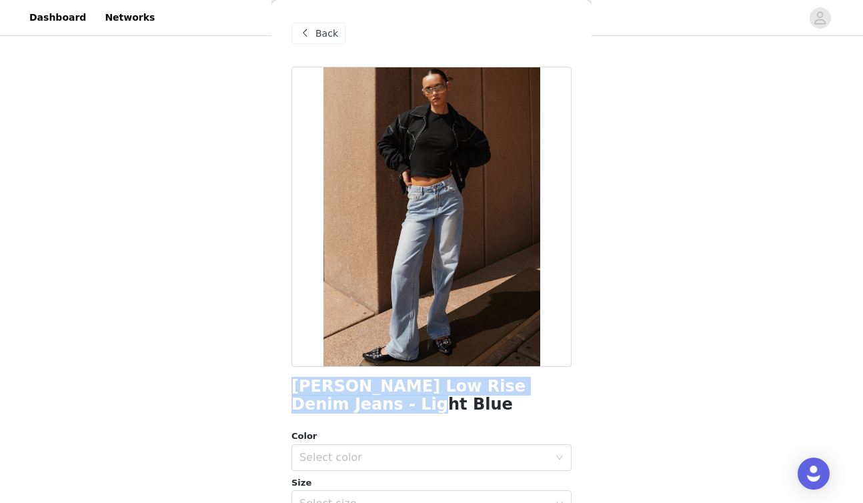
drag, startPoint x: 294, startPoint y: 388, endPoint x: 328, endPoint y: 403, distance: 37.9
click at [328, 403] on h1 "[PERSON_NAME] Low Rise Denim Jeans - Light Blue" at bounding box center [432, 396] width 280 height 36
copy h1 "[PERSON_NAME] Low Rise Denim Jeans - Light Blue"
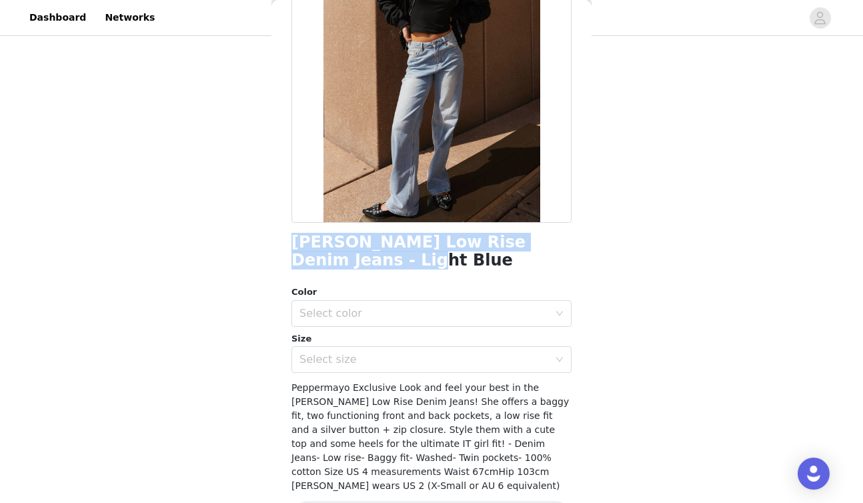
scroll to position [147, 0]
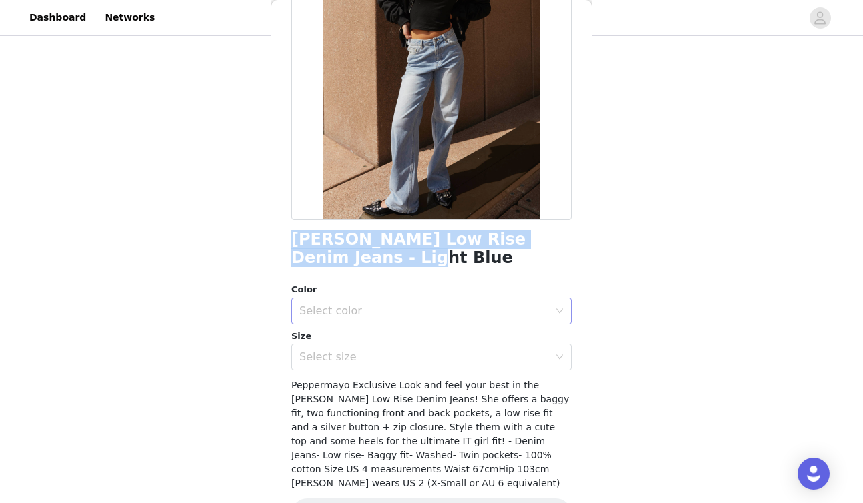
click at [465, 310] on div "Select color" at bounding box center [425, 310] width 250 height 13
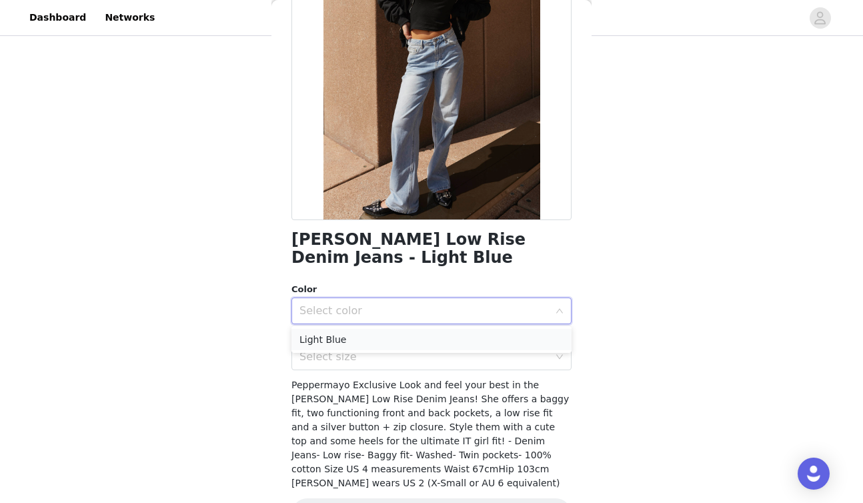
click at [449, 338] on li "Light Blue" at bounding box center [432, 339] width 280 height 21
click at [562, 358] on icon "icon: down" at bounding box center [560, 357] width 8 height 8
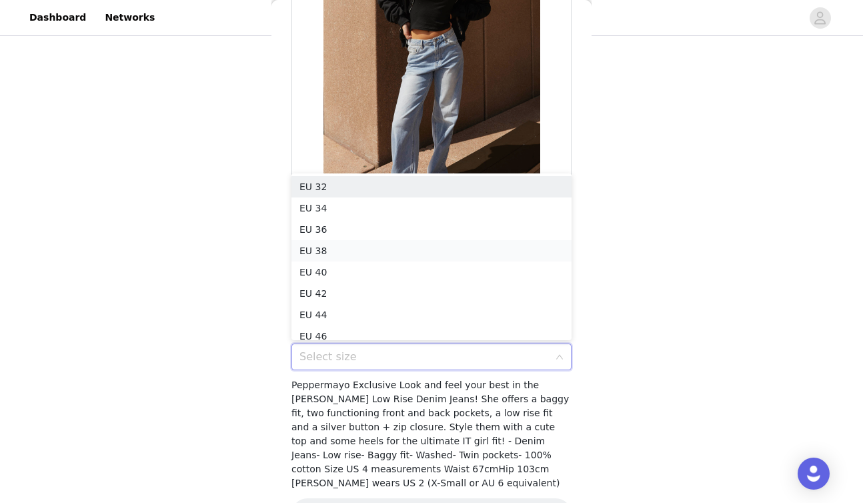
scroll to position [7, 0]
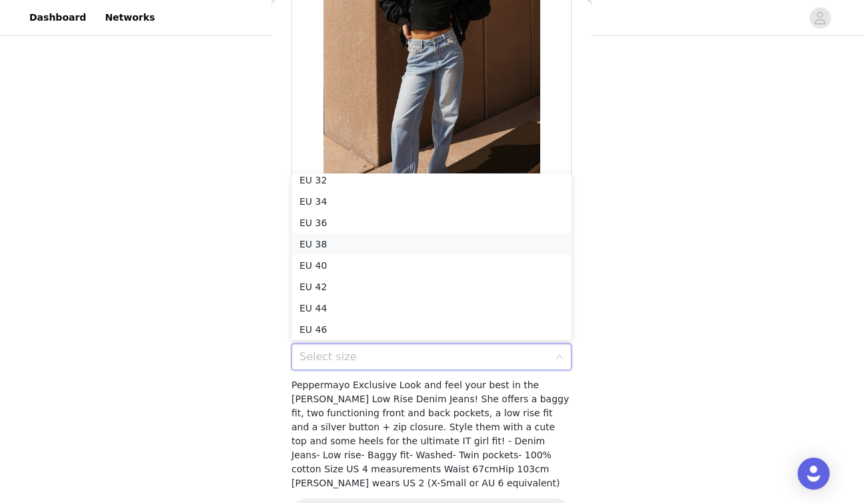
click at [357, 240] on li "EU 38" at bounding box center [432, 244] width 280 height 21
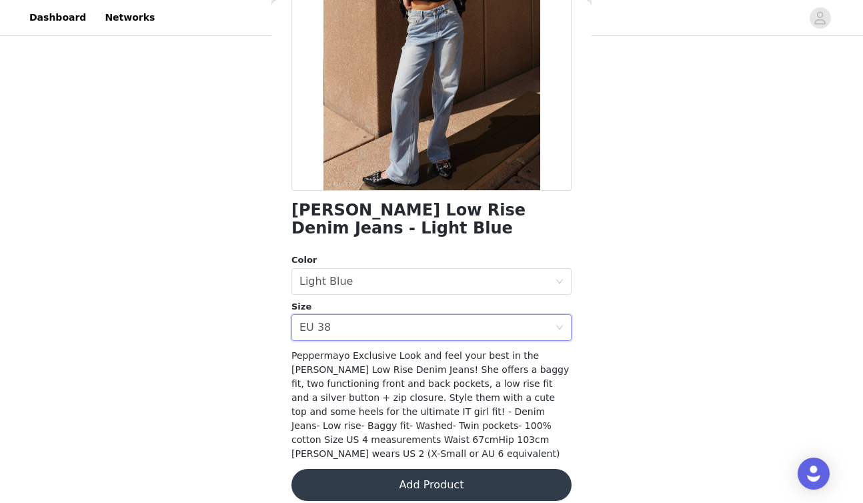
scroll to position [175, 0]
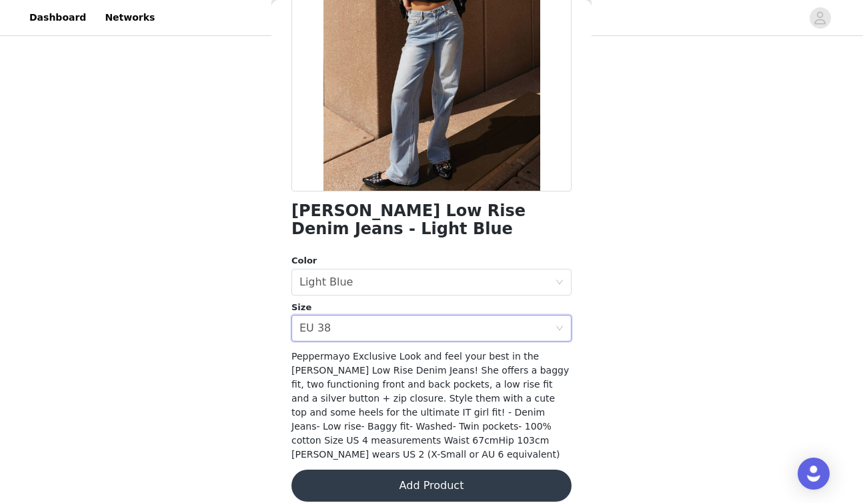
click at [476, 470] on button "Add Product" at bounding box center [432, 486] width 280 height 32
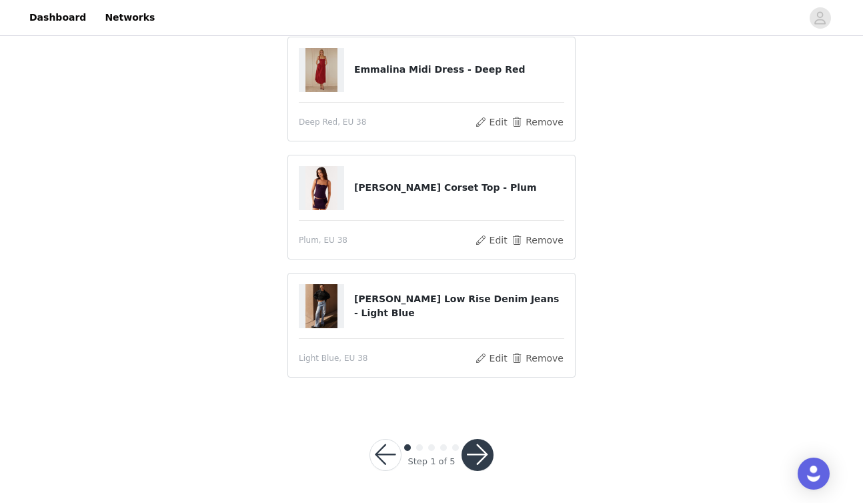
scroll to position [111, 0]
click at [474, 455] on button "button" at bounding box center [478, 456] width 32 height 32
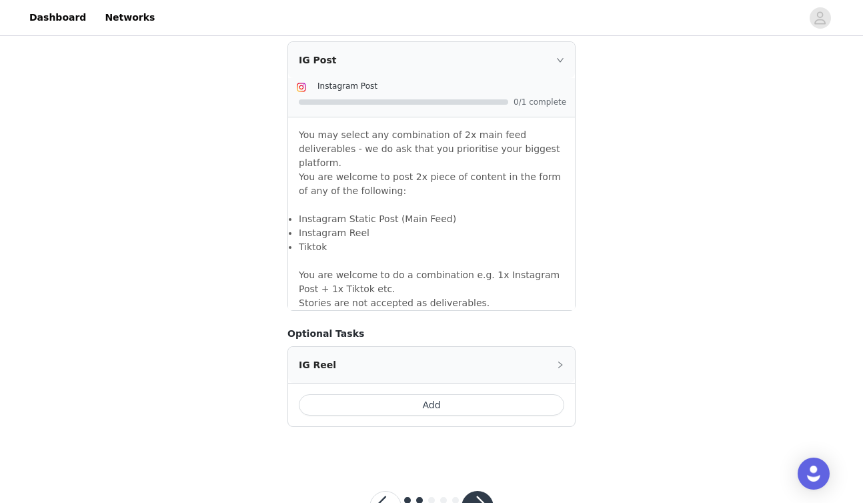
scroll to position [1152, 0]
click at [478, 492] on button "button" at bounding box center [478, 508] width 32 height 32
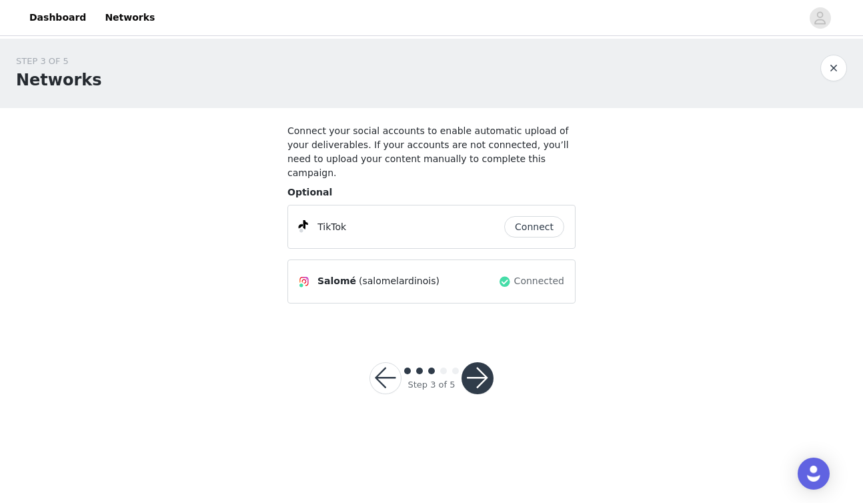
click at [543, 216] on button "Connect" at bounding box center [534, 226] width 60 height 21
click at [483, 362] on button "button" at bounding box center [478, 378] width 32 height 32
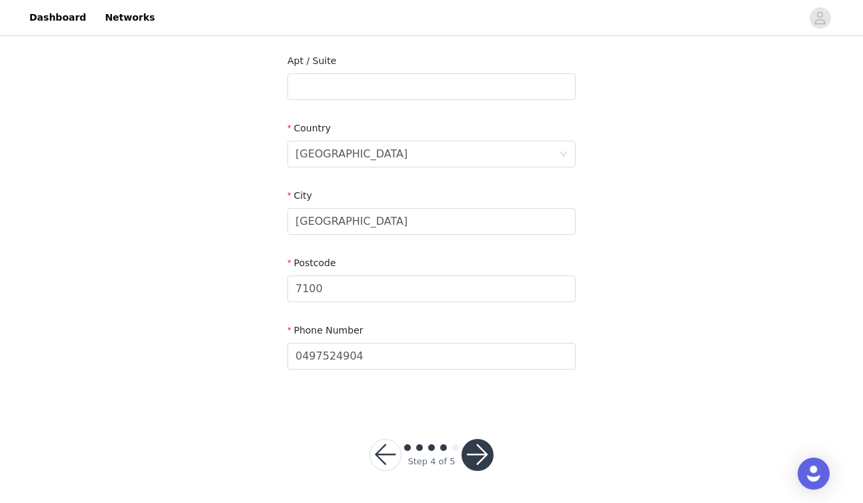
scroll to position [367, 0]
click at [486, 452] on button "button" at bounding box center [478, 456] width 32 height 32
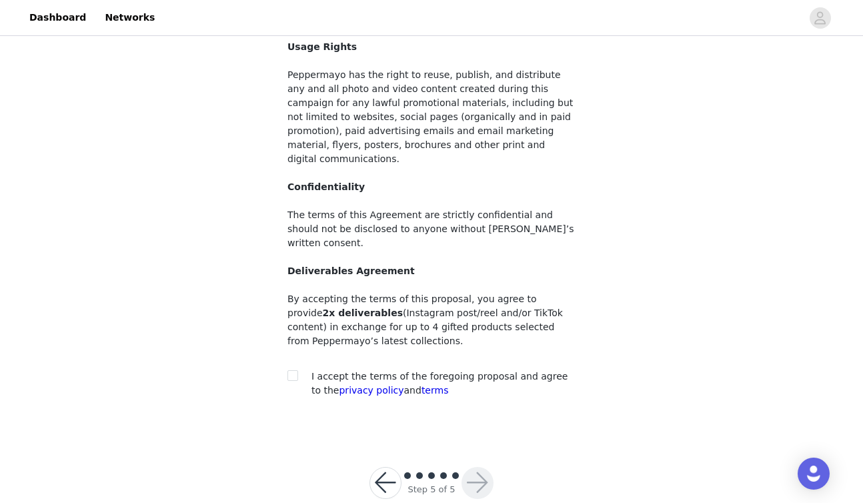
scroll to position [113, 0]
click at [295, 371] on input "checkbox" at bounding box center [292, 375] width 9 height 9
checkbox input "true"
click at [481, 468] on button "button" at bounding box center [478, 484] width 32 height 32
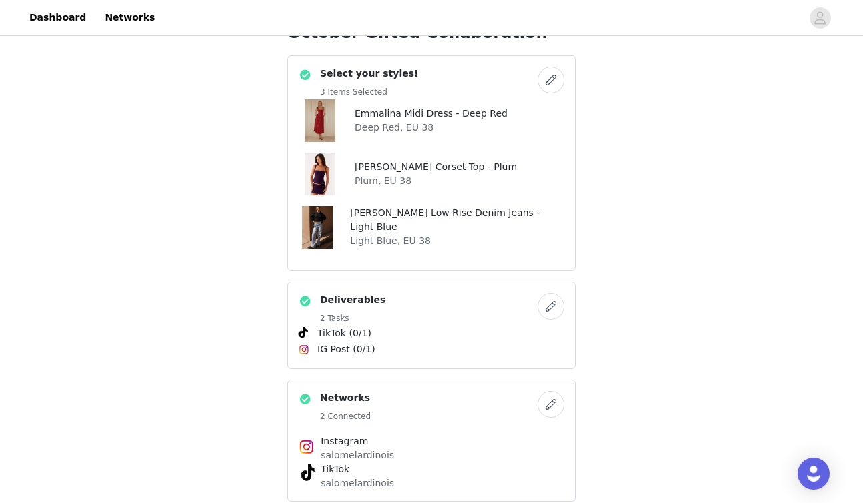
scroll to position [201, 0]
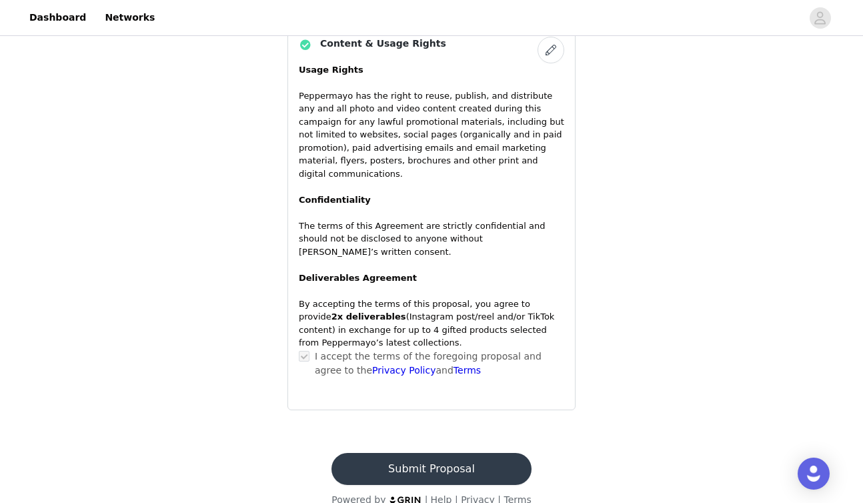
click at [457, 453] on button "Submit Proposal" at bounding box center [431, 469] width 199 height 32
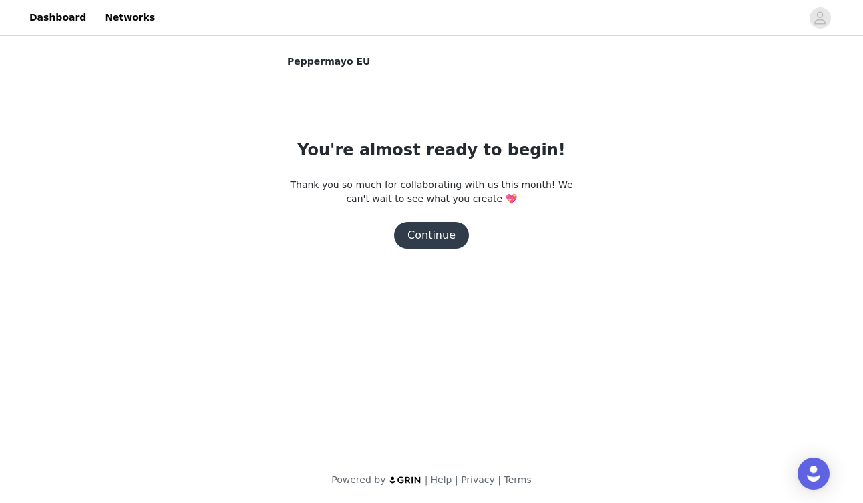
scroll to position [0, 0]
click at [436, 240] on button "Continue" at bounding box center [431, 235] width 75 height 27
